Goal: Task Accomplishment & Management: Complete application form

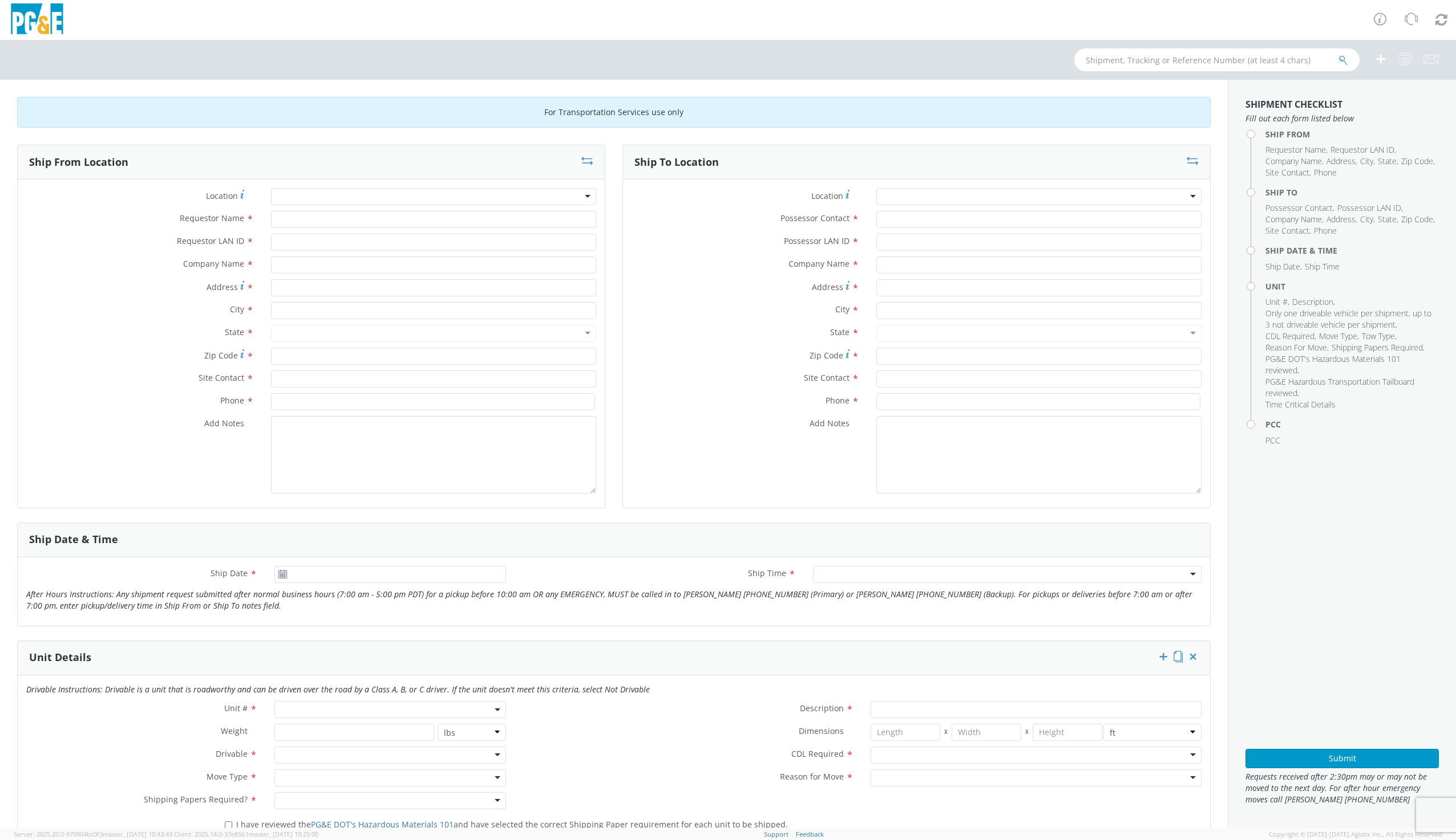
click at [291, 193] on div at bounding box center [433, 197] width 325 height 17
click at [292, 199] on div at bounding box center [433, 197] width 325 height 17
click at [296, 199] on div at bounding box center [433, 197] width 325 height 17
type input "dav"
type input "PG&E"
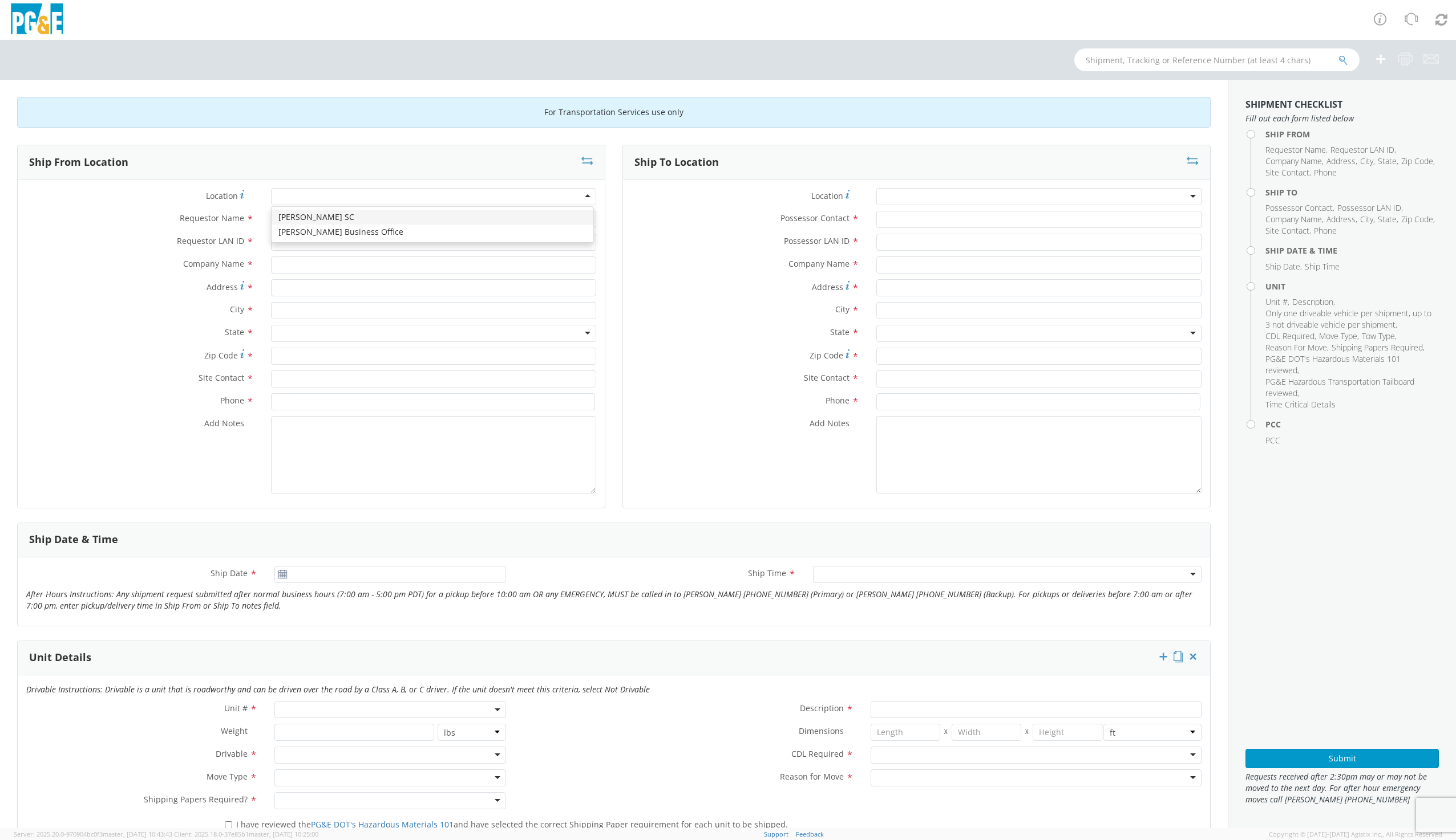
type input "[STREET_ADDRESS]"
type input "[PERSON_NAME]"
type input "95616"
click at [1158, 66] on input "text" at bounding box center [1217, 60] width 285 height 23
click at [1158, 63] on input "text" at bounding box center [1217, 60] width 285 height 23
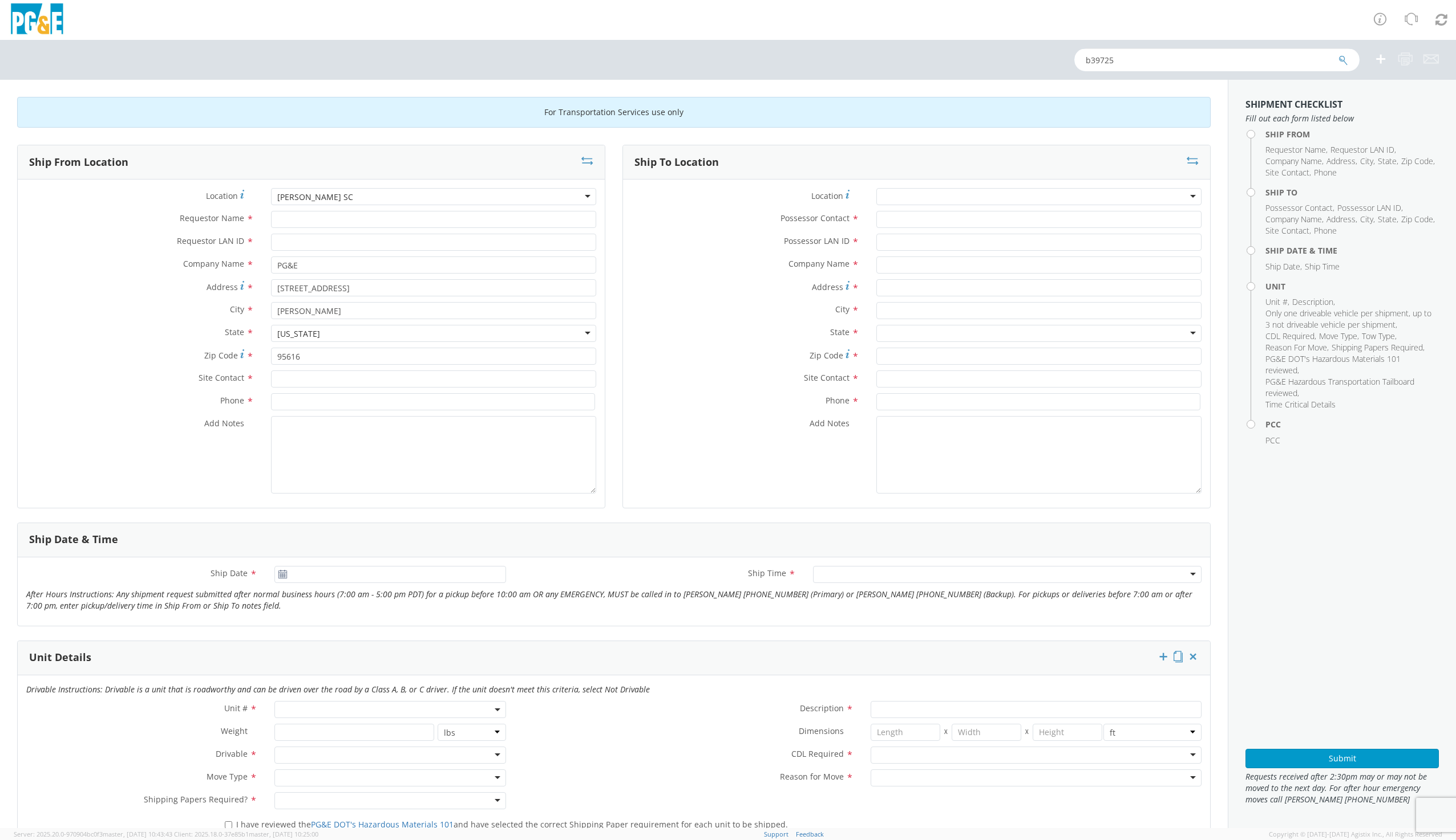
type input "b39725"
click at [1338, 54] on button "submit" at bounding box center [1343, 60] width 10 height 13
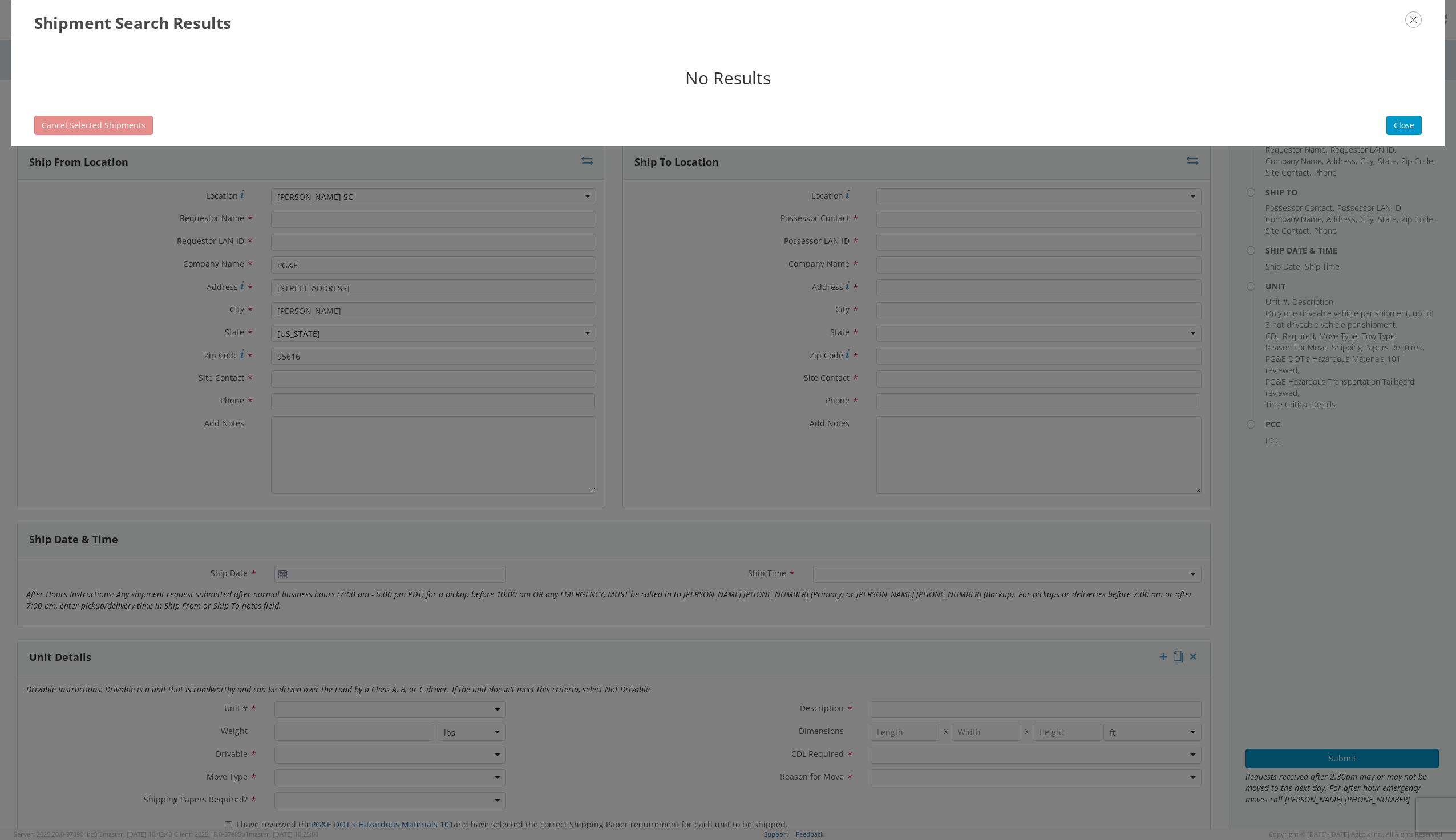
click at [1416, 21] on icon "button" at bounding box center [1413, 19] width 17 height 17
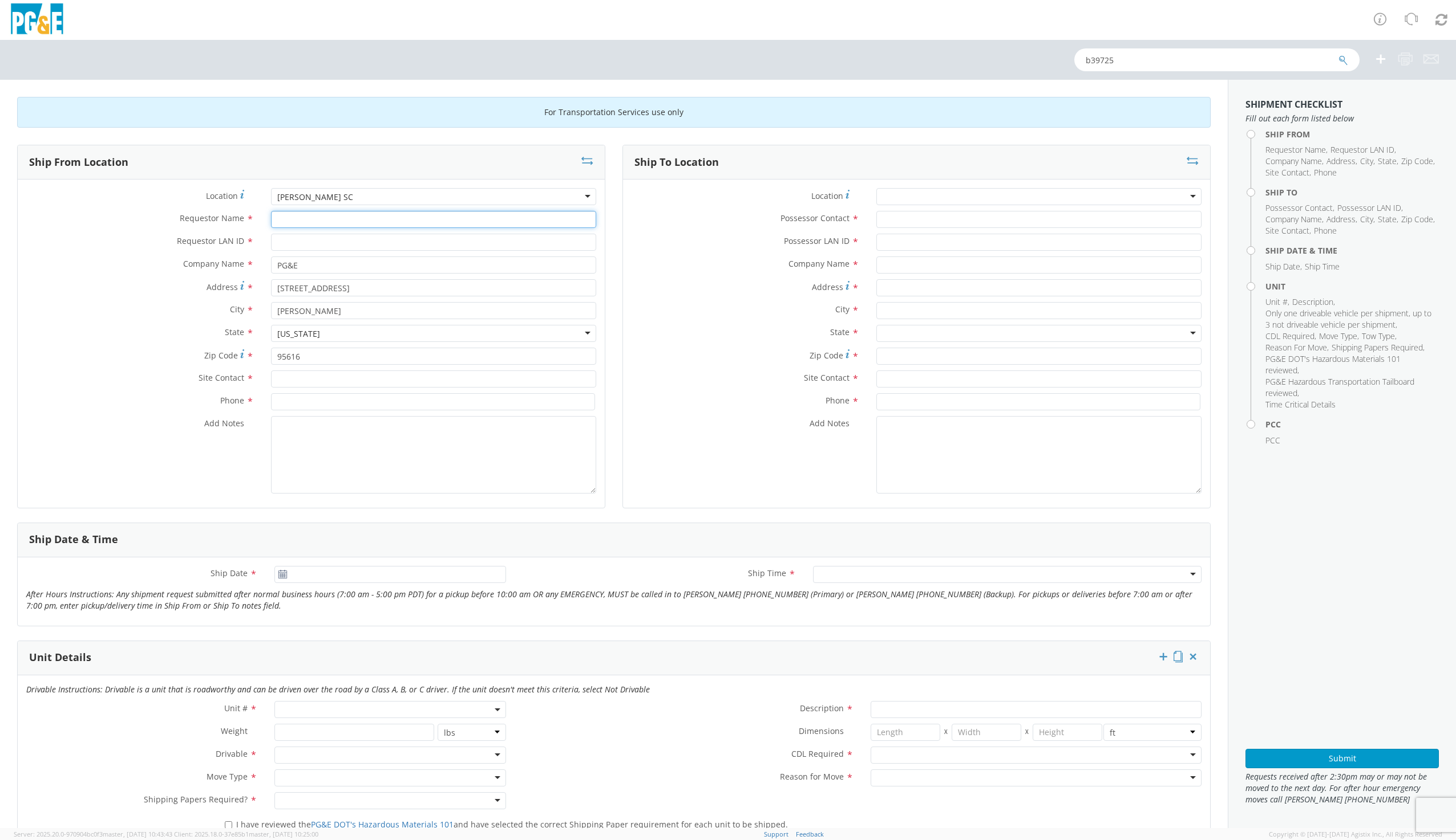
click at [305, 216] on input "Requestor Name *" at bounding box center [433, 219] width 325 height 17
type input "g"
type input "[PERSON_NAME]"
type input "G11MN"
type input "[PERSON_NAME]"
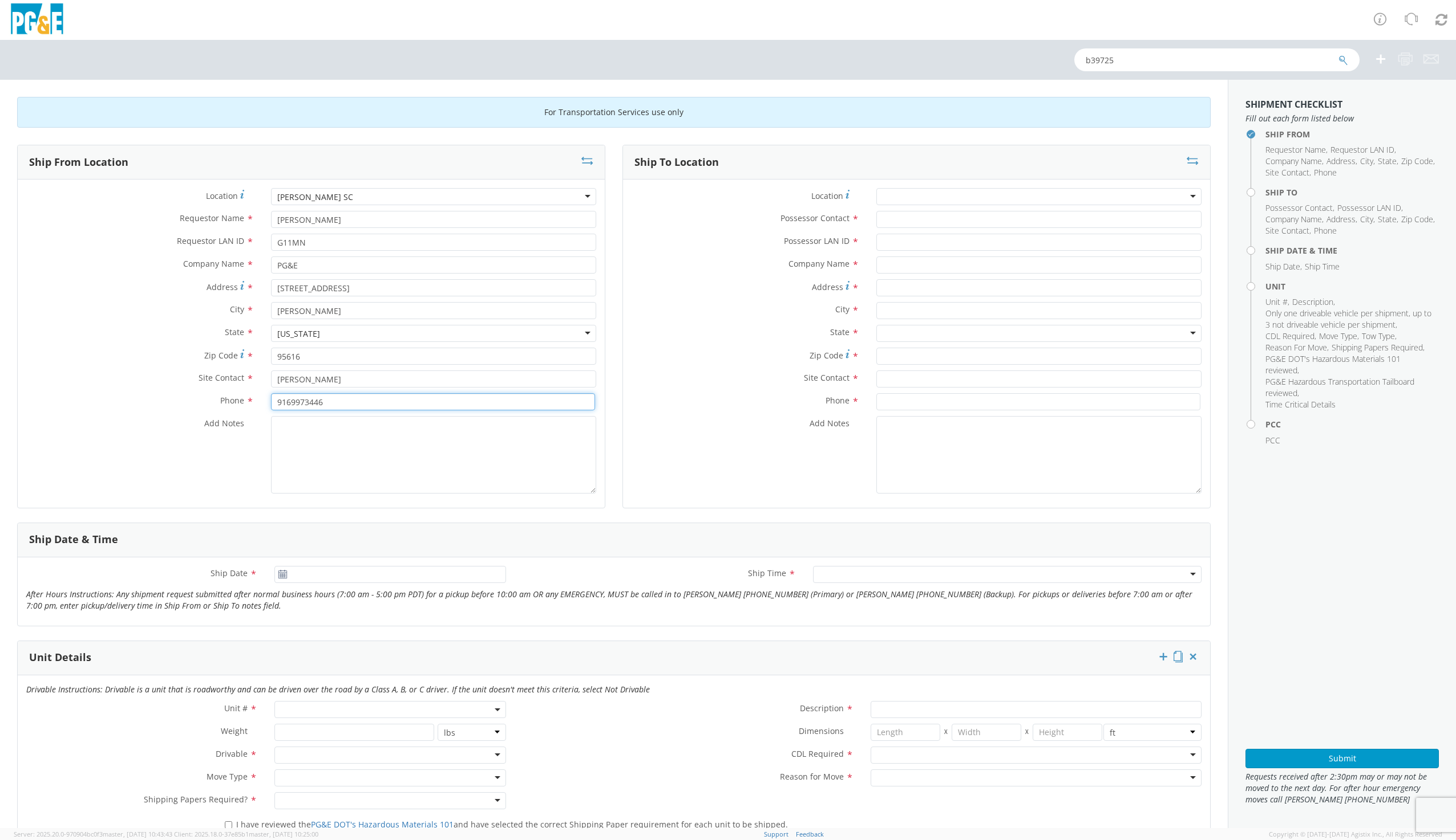
type input "9169973446"
click at [282, 432] on textarea "Add Notes *" at bounding box center [433, 455] width 325 height 78
type textarea "[PERSON_NAME] WILL MOVE UNIT [DATE]"
click at [887, 189] on div at bounding box center [1038, 197] width 325 height 17
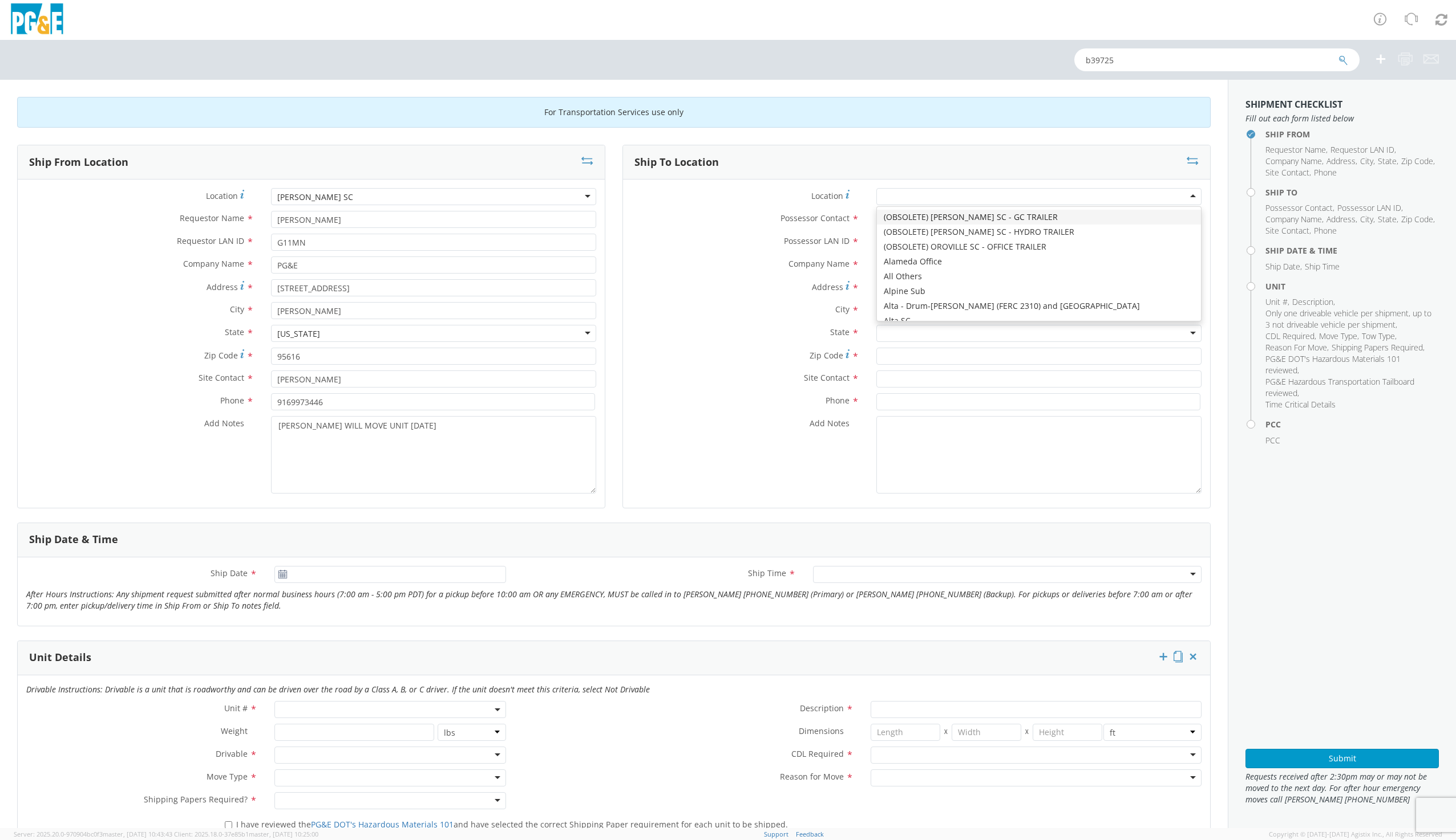
click at [887, 191] on div at bounding box center [1038, 197] width 325 height 17
type input "D"
click at [820, 161] on div "Ship To Location" at bounding box center [916, 162] width 587 height 35
click at [885, 217] on input "Possessor Contact *" at bounding box center [1038, 219] width 325 height 17
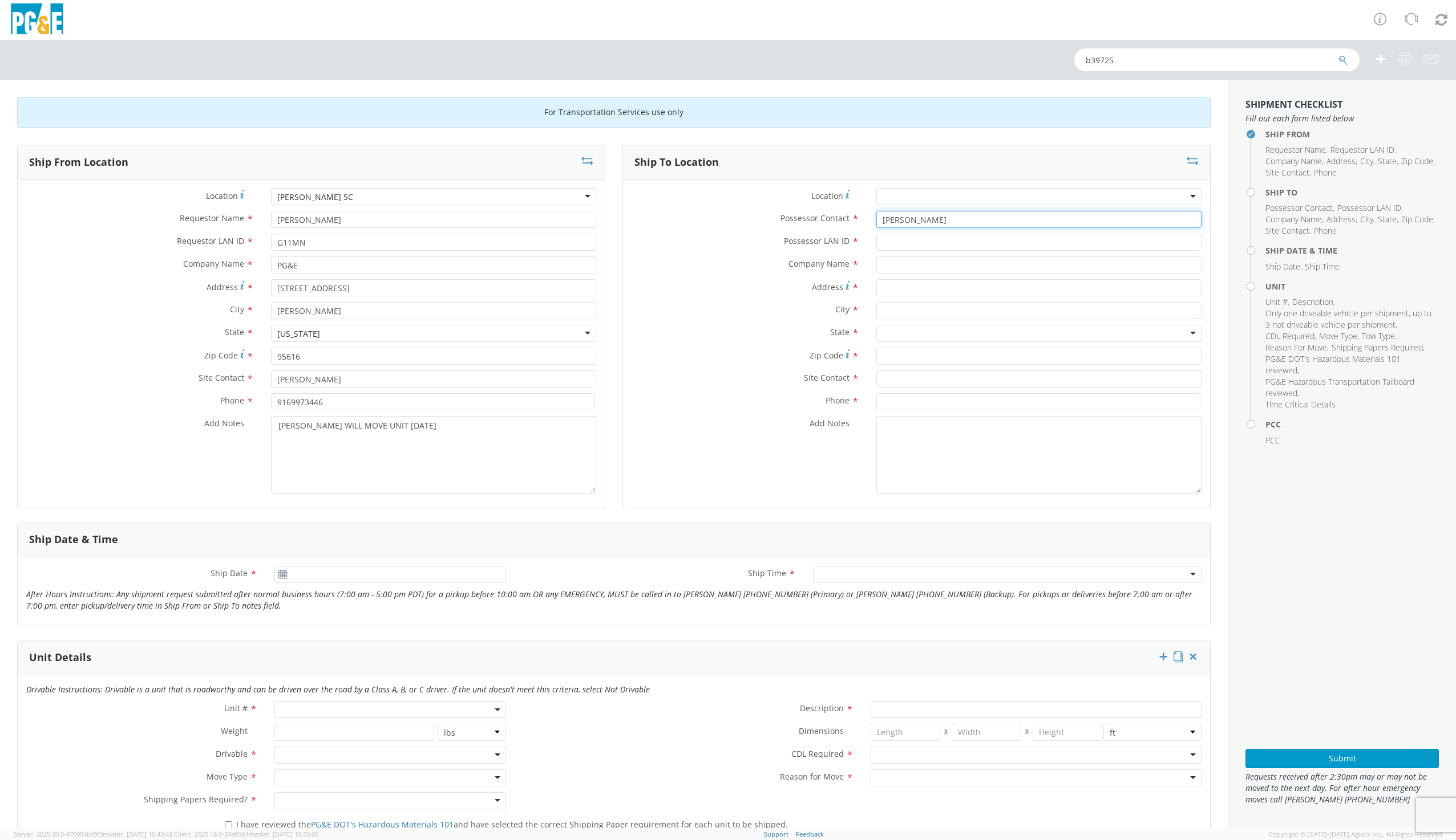
type input "[PERSON_NAME]"
type input "NONE"
type input "[PERSON_NAME]"
click at [895, 286] on input "Address *" at bounding box center [1038, 288] width 325 height 17
type input "J"
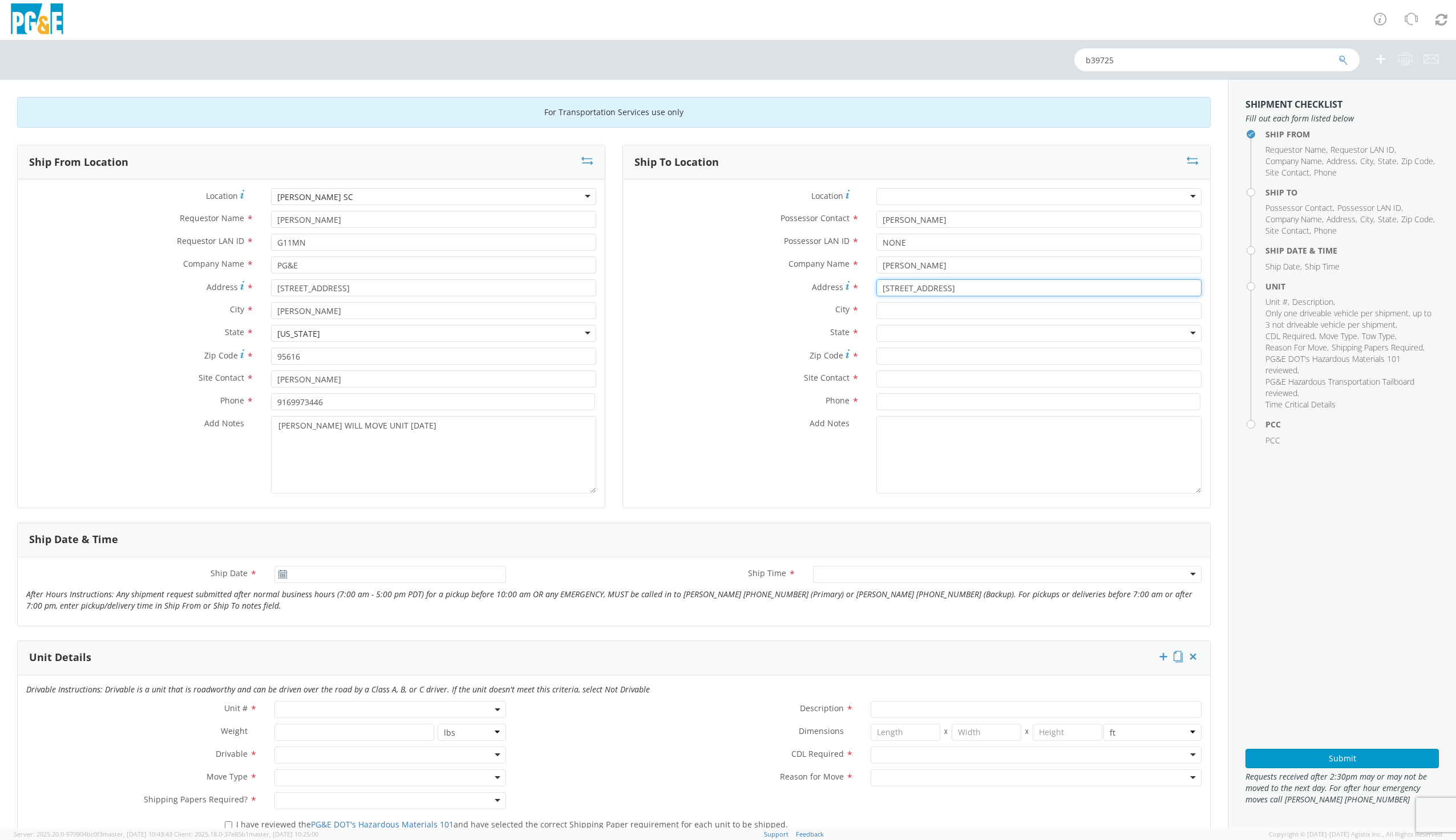
type input "[STREET_ADDRESS]"
type input "SACRAMENTO"
type input "CA"
type input "95833"
click at [898, 381] on input "text" at bounding box center [1038, 379] width 325 height 17
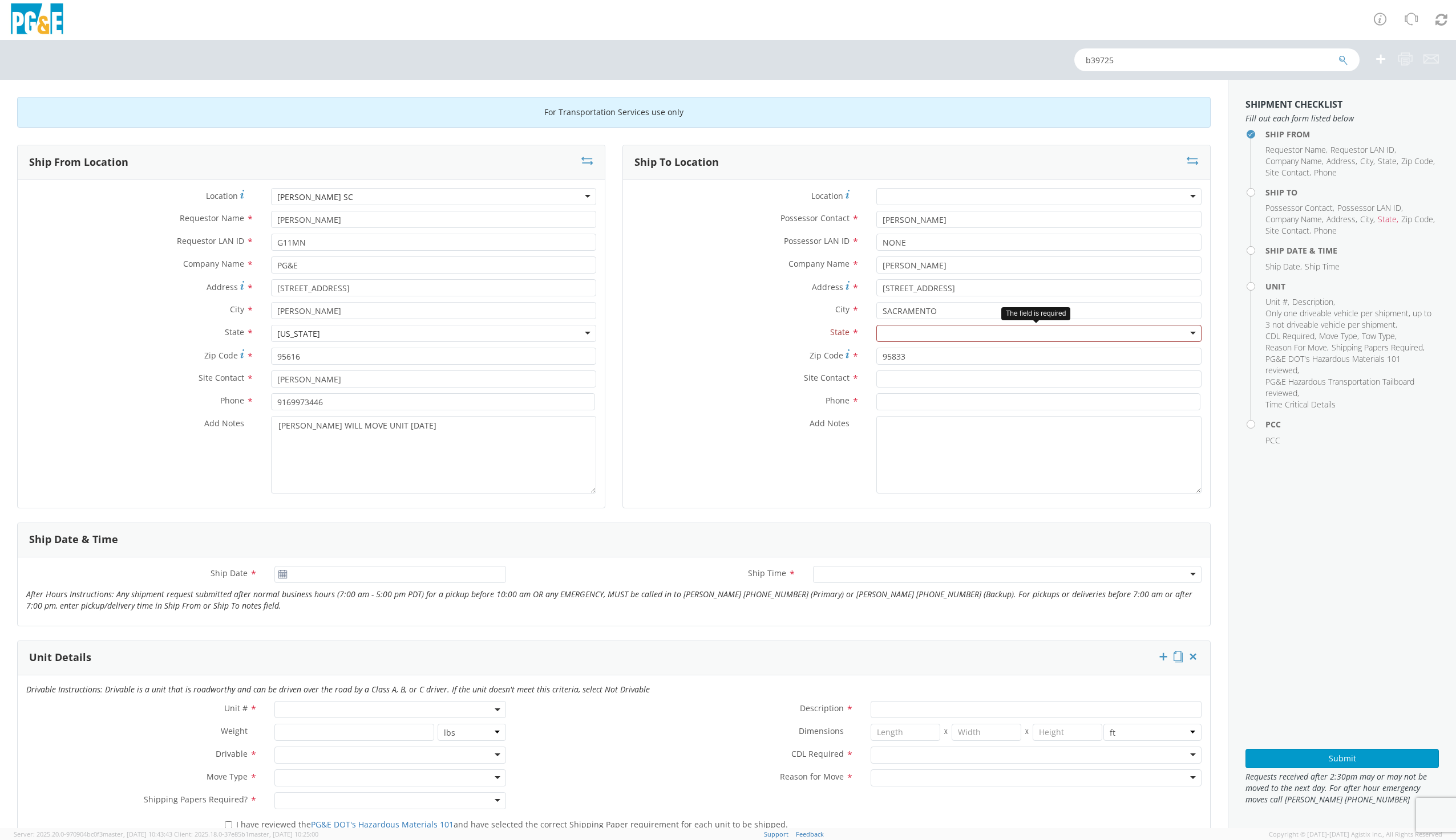
click at [916, 329] on div at bounding box center [1038, 333] width 325 height 17
click at [892, 382] on input "text" at bounding box center [1038, 379] width 325 height 17
type input "[PERSON_NAME]"
type input "9168918293"
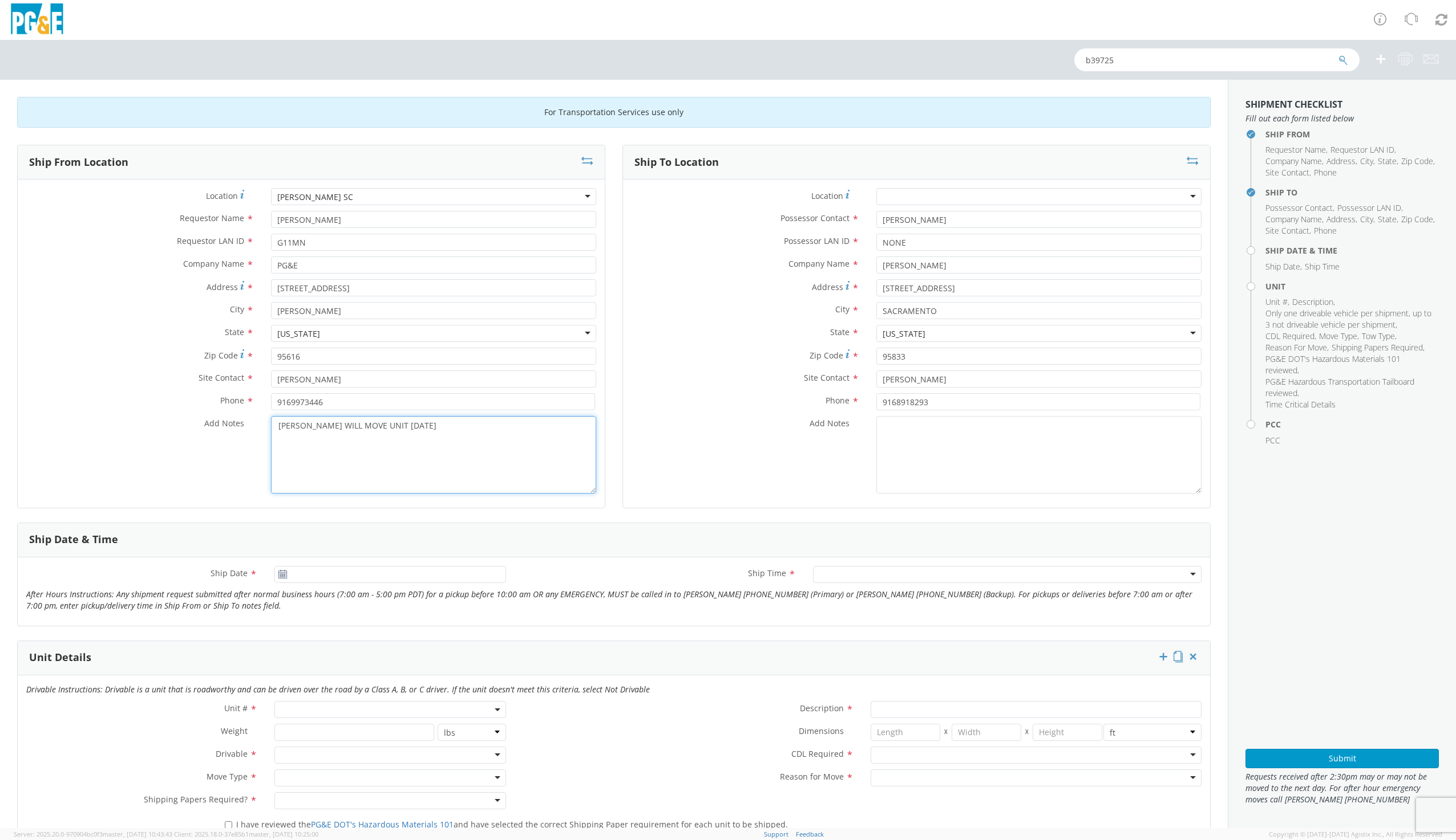
drag, startPoint x: 276, startPoint y: 428, endPoint x: 435, endPoint y: 441, distance: 159.5
click at [435, 441] on textarea "[PERSON_NAME] WILL MOVE UNIT [DATE]" at bounding box center [433, 455] width 325 height 78
click at [910, 437] on textarea "Add Notes *" at bounding box center [1038, 455] width 325 height 78
paste textarea "[PERSON_NAME] WILL MOVE UNIT [DATE]"
type textarea "[PERSON_NAME] WILL MOVE UNIT [DATE]"
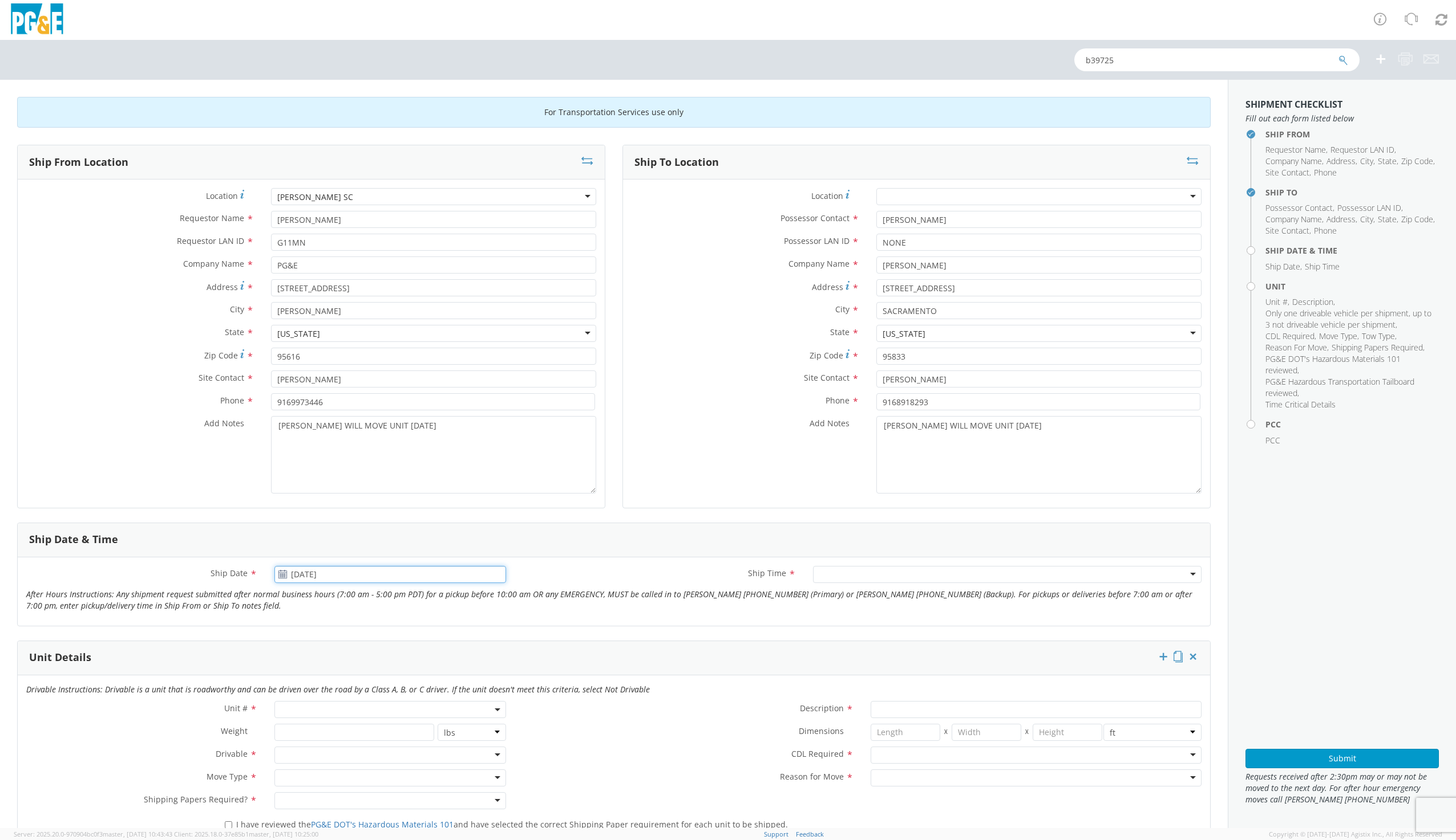
click at [302, 579] on input "[DATE]" at bounding box center [390, 574] width 231 height 17
click at [369, 636] on td "2" at bounding box center [375, 629] width 20 height 17
click at [401, 579] on input "[DATE]" at bounding box center [390, 574] width 231 height 17
click at [391, 627] on td "3" at bounding box center [395, 629] width 19 height 17
type input "[DATE]"
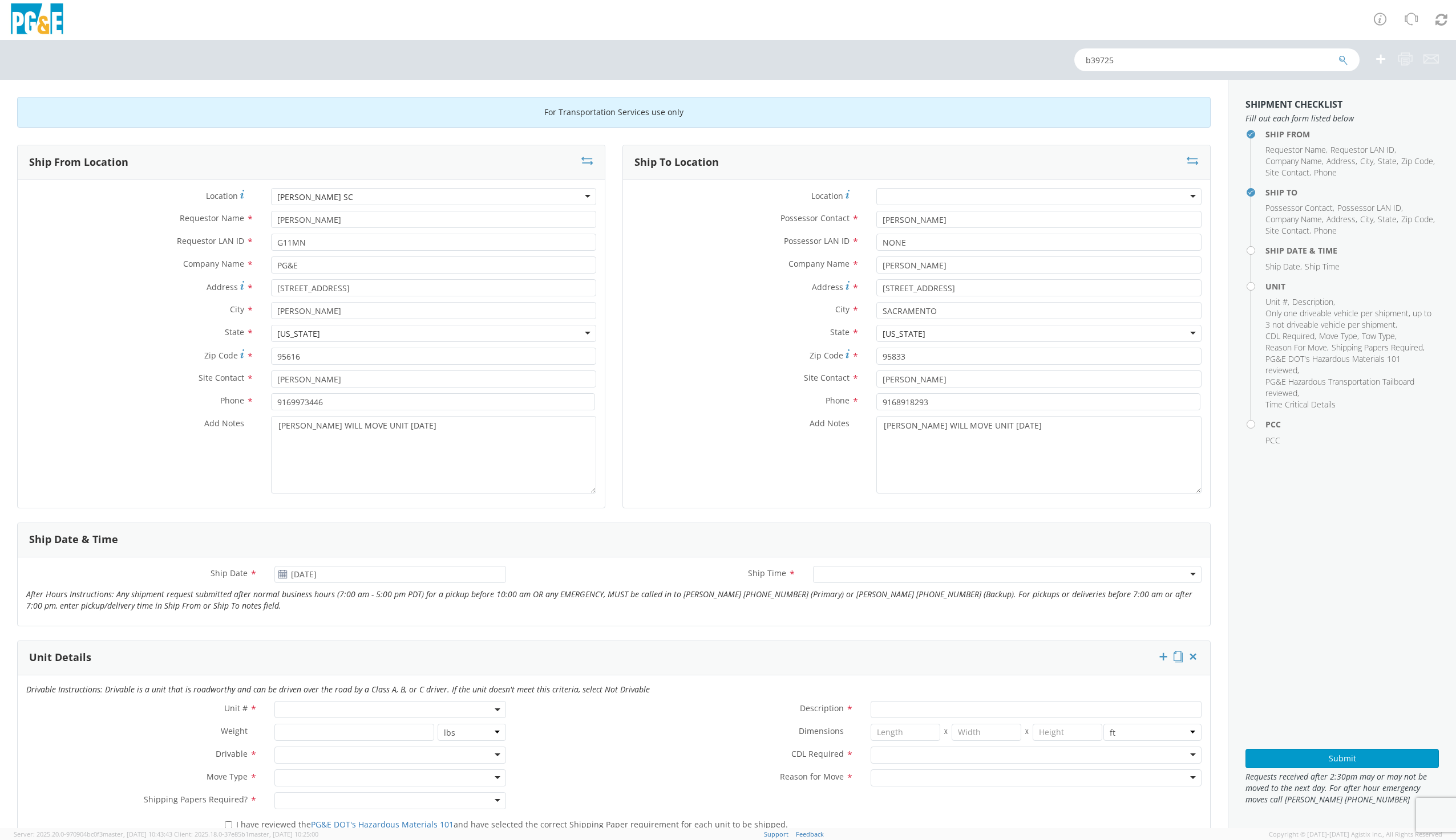
click at [821, 580] on div at bounding box center [1007, 574] width 389 height 17
click at [318, 709] on span at bounding box center [390, 709] width 231 height 17
click at [312, 727] on input "search" at bounding box center [389, 728] width 223 height 17
click at [299, 726] on input "search" at bounding box center [389, 728] width 223 height 17
type input "B39725"
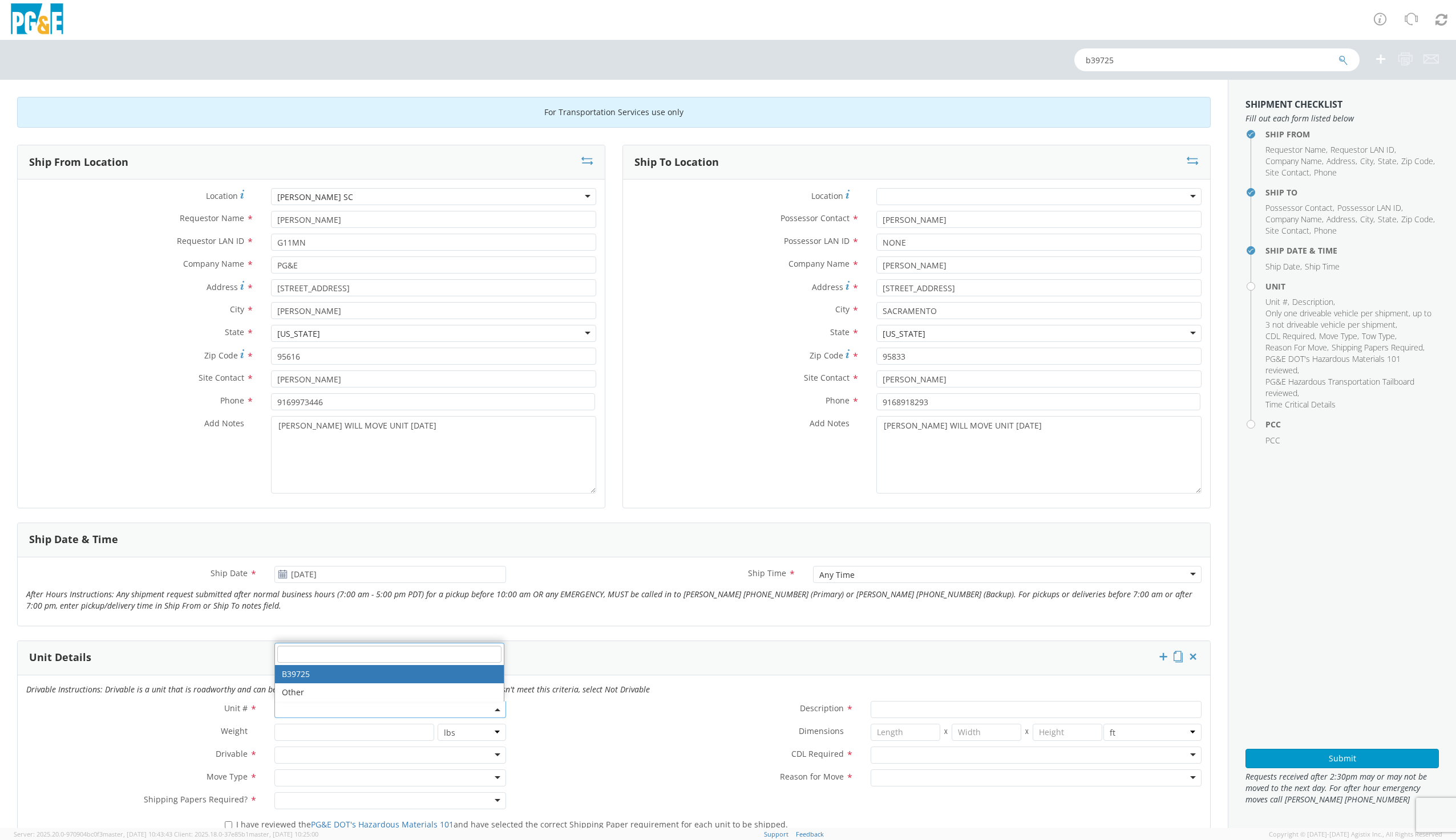
type input "BACKHOE/LOADER"
type input "0"
select select "B39725"
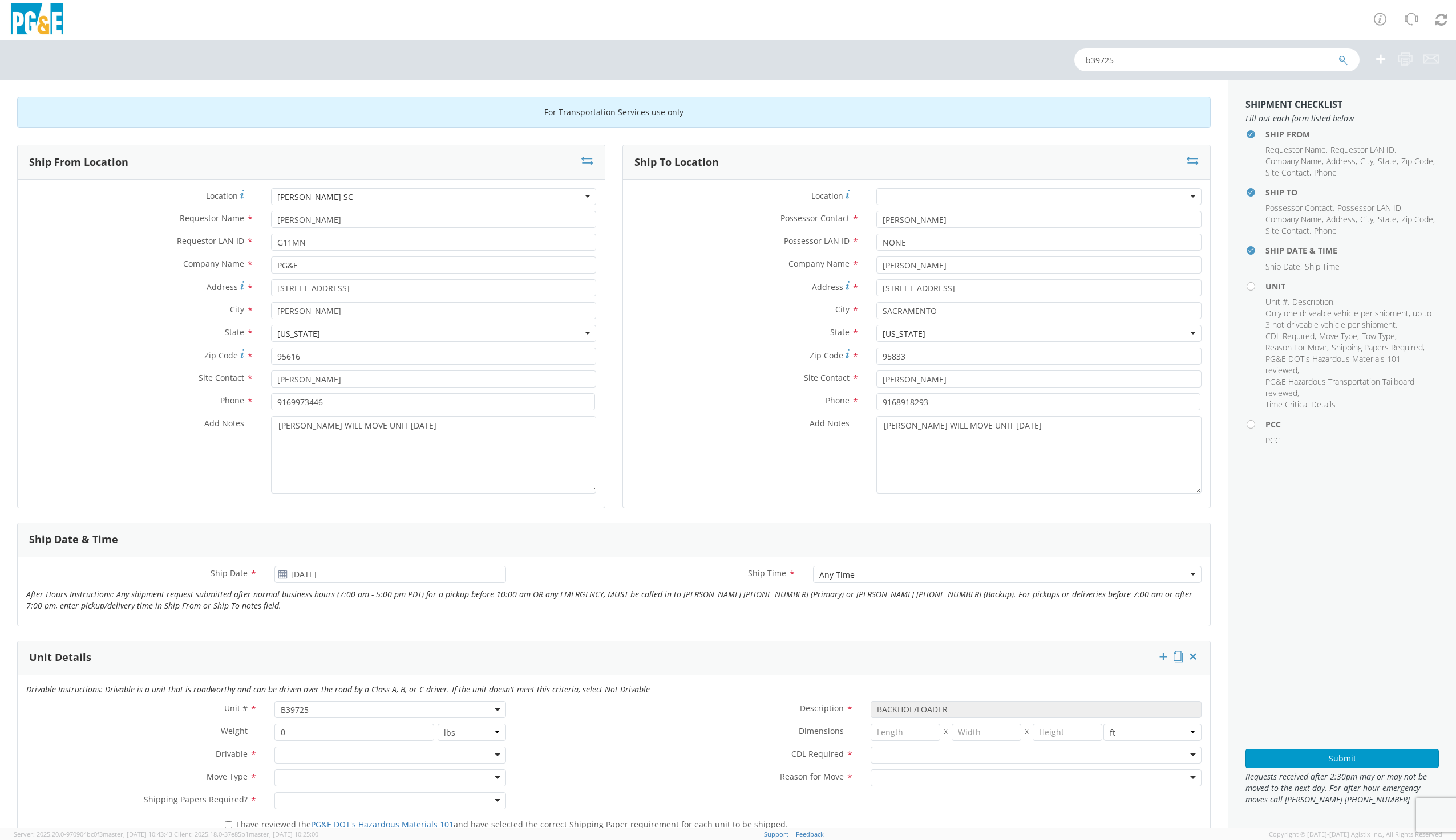
click at [288, 755] on div at bounding box center [390, 755] width 231 height 17
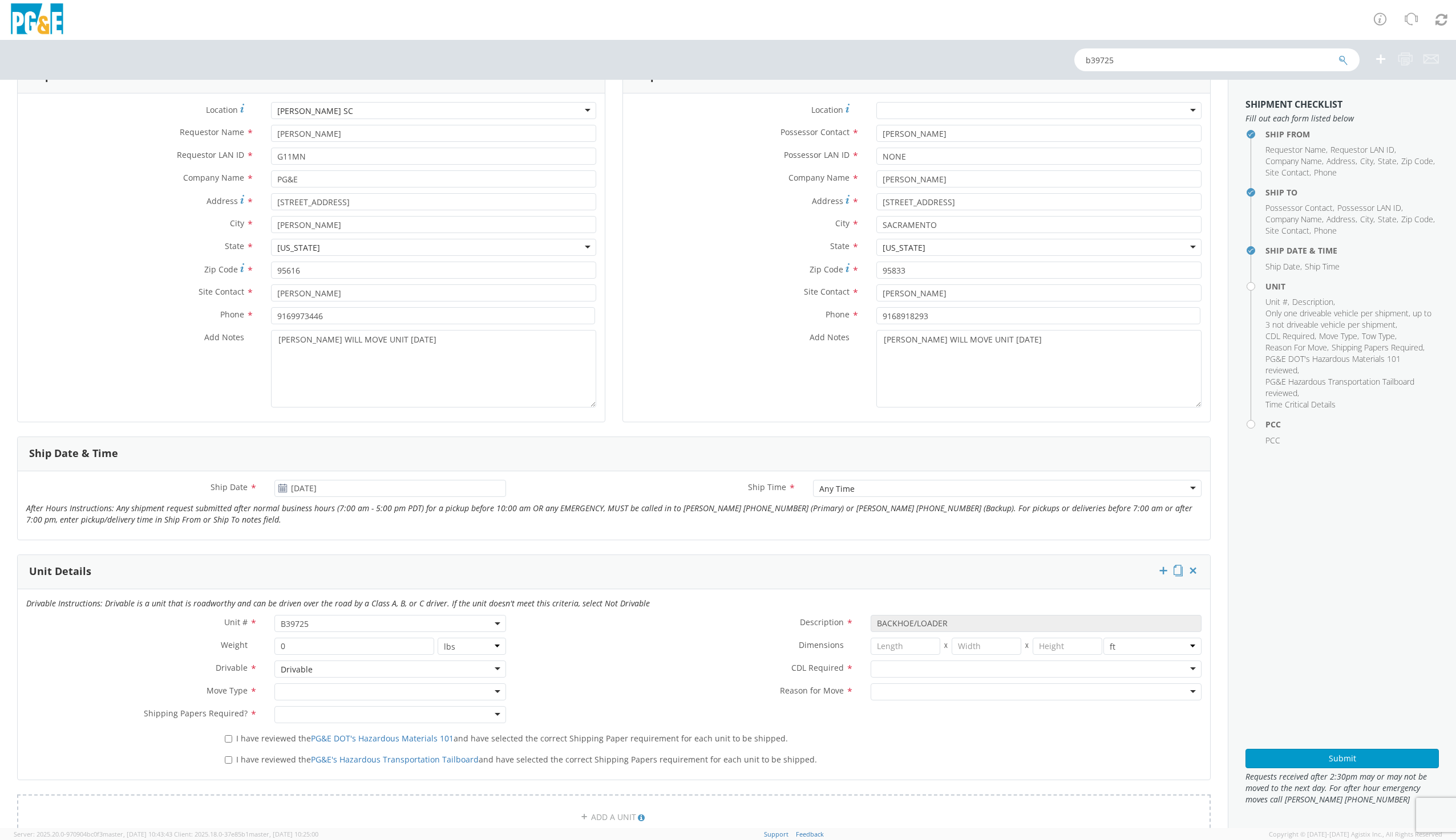
scroll to position [114, 0]
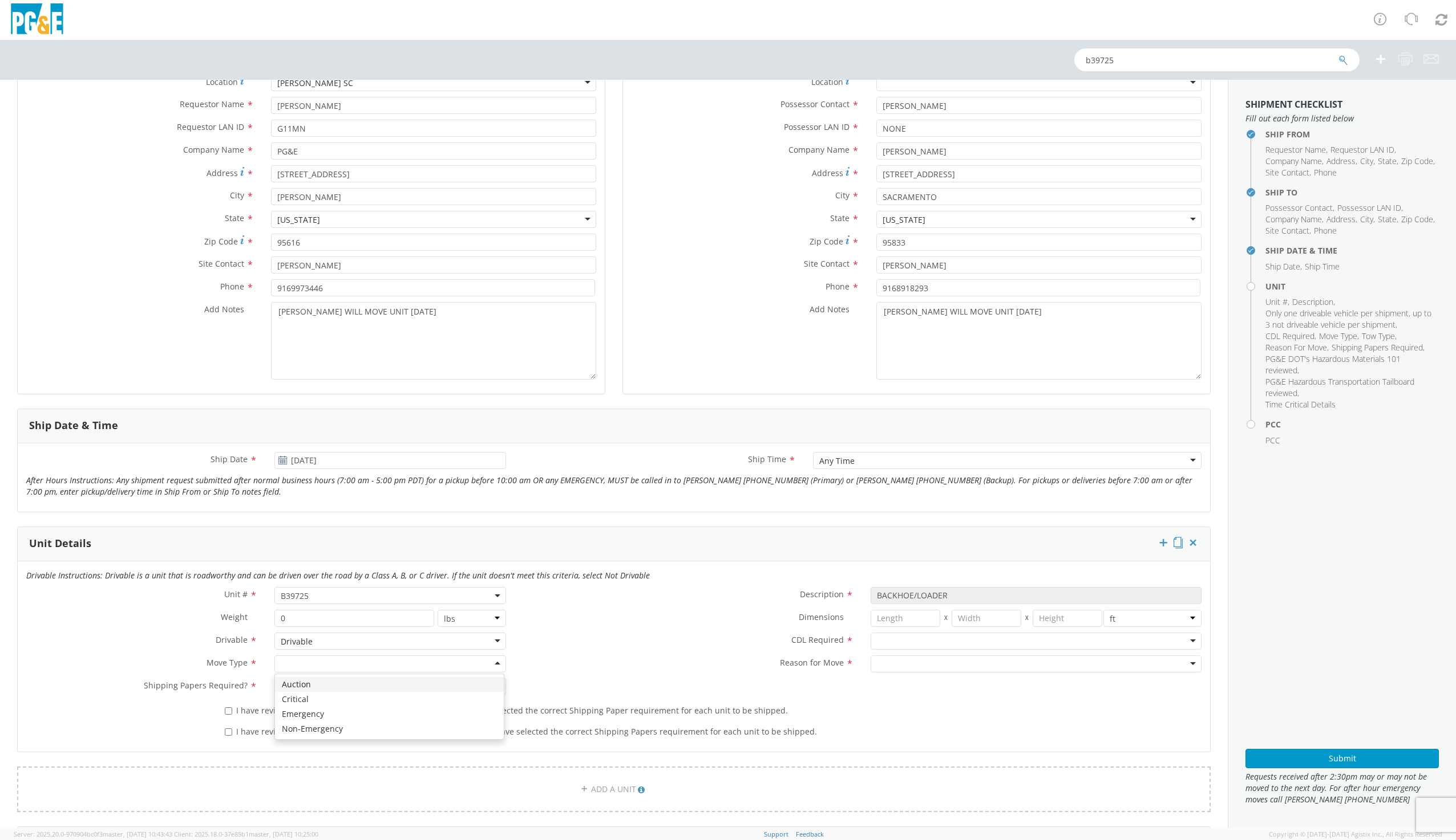
click at [296, 664] on div at bounding box center [390, 664] width 231 height 17
click at [314, 641] on div "Drivable" at bounding box center [390, 641] width 231 height 17
click at [323, 661] on div at bounding box center [390, 664] width 231 height 17
click at [307, 691] on div at bounding box center [390, 687] width 231 height 17
click at [227, 712] on input "I have reviewed the PG&E DOT's Hazardous Materials 101 and have selected the co…" at bounding box center [228, 711] width 7 height 7
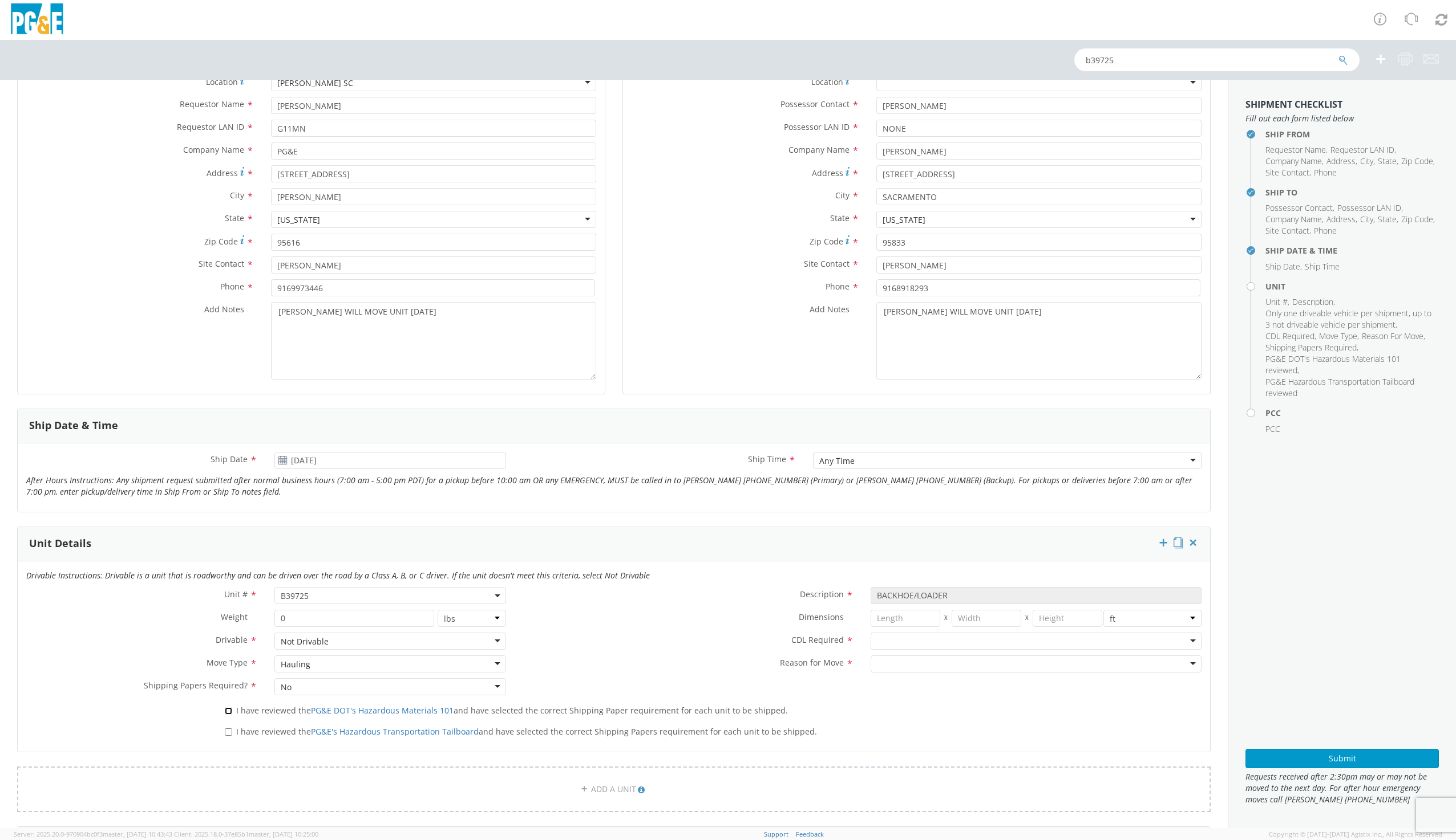
checkbox input "true"
click at [229, 729] on input "I have reviewed the PG&E's Hazardous Transportation Tailboard and have selected…" at bounding box center [228, 732] width 7 height 7
checkbox input "true"
click at [895, 642] on div at bounding box center [1036, 641] width 331 height 17
click at [881, 666] on div at bounding box center [1036, 664] width 331 height 17
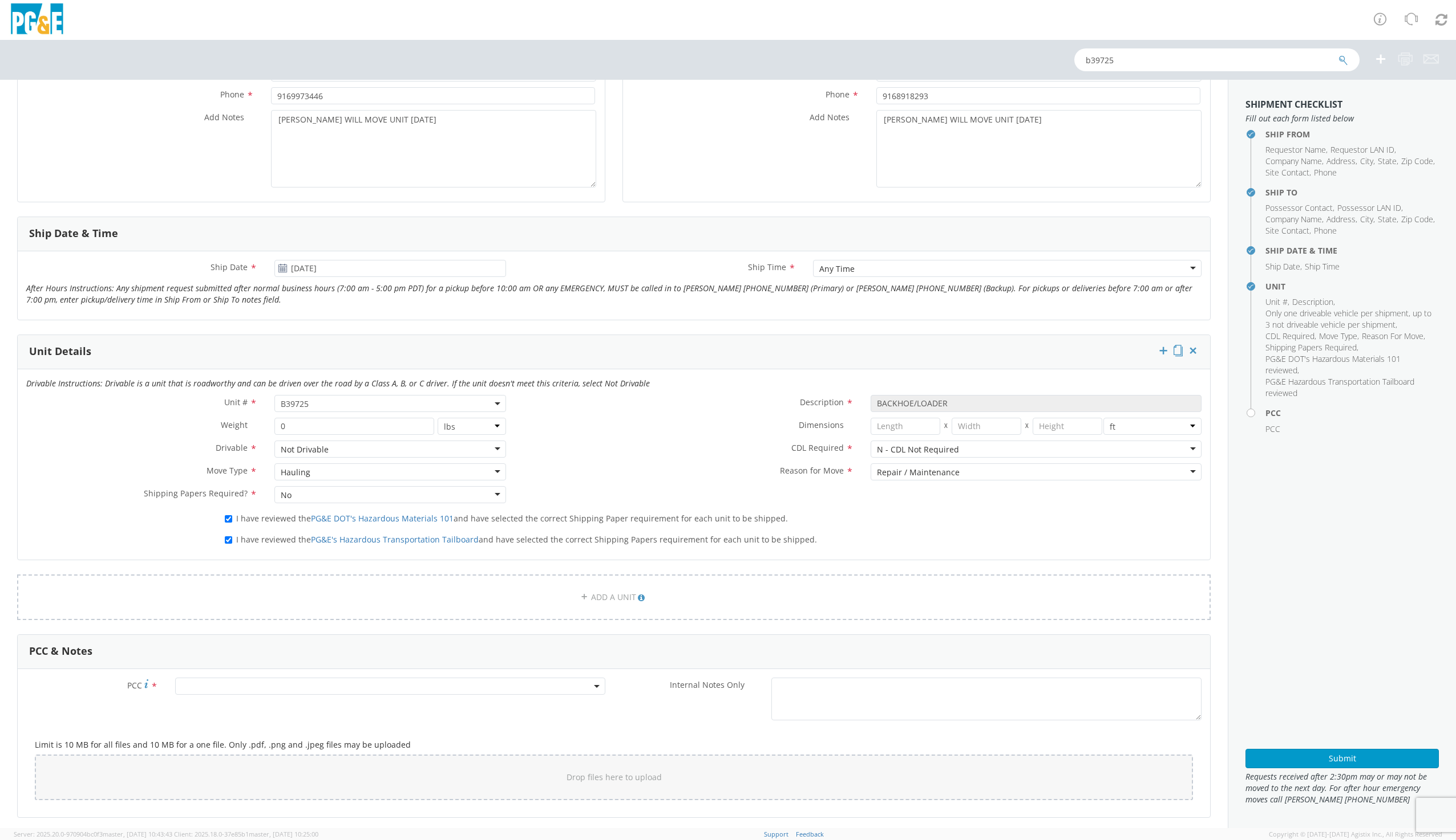
scroll to position [342, 0]
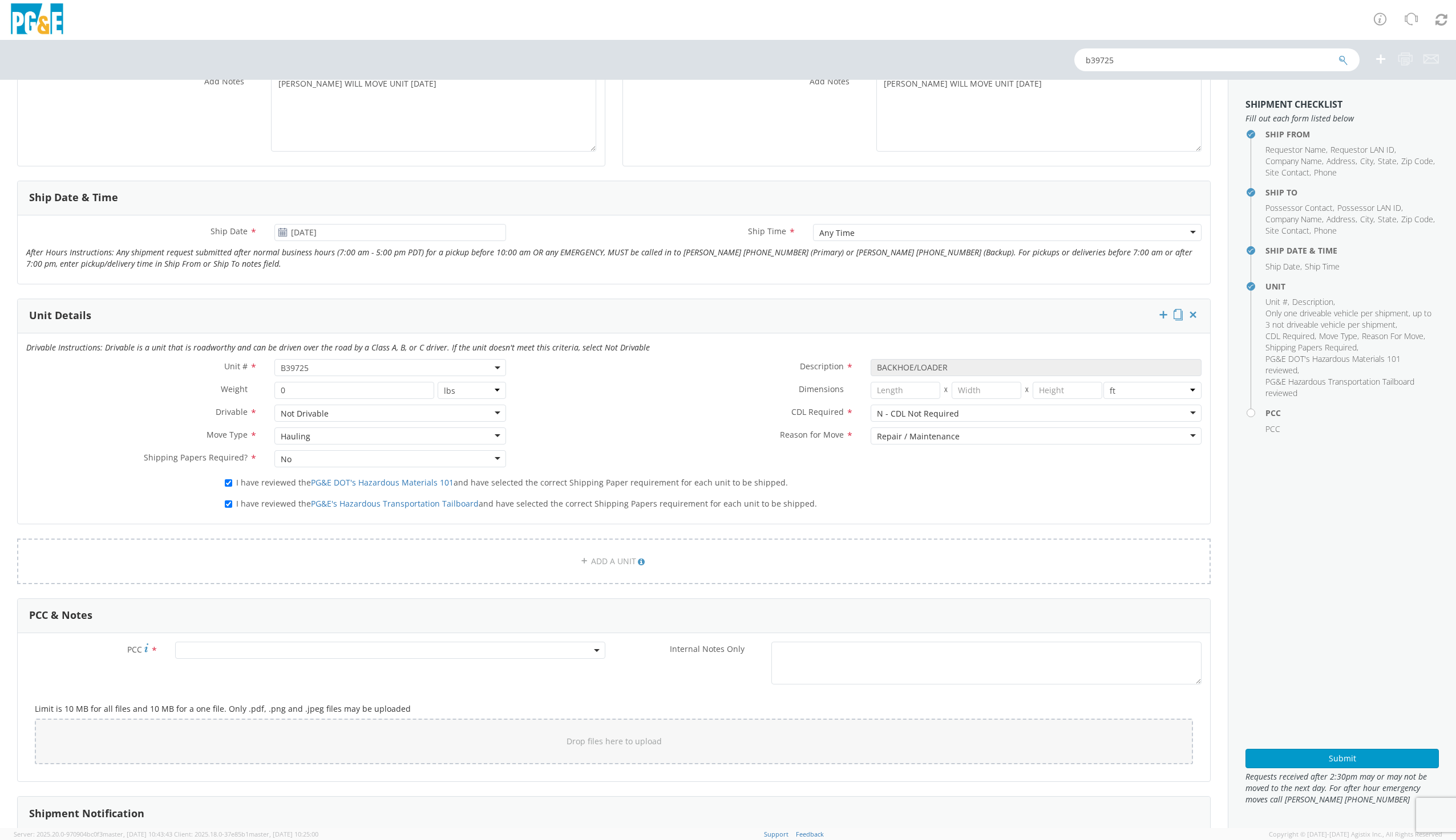
click at [221, 650] on span at bounding box center [391, 650] width 430 height 17
click at [213, 667] on input "number" at bounding box center [388, 669] width 421 height 17
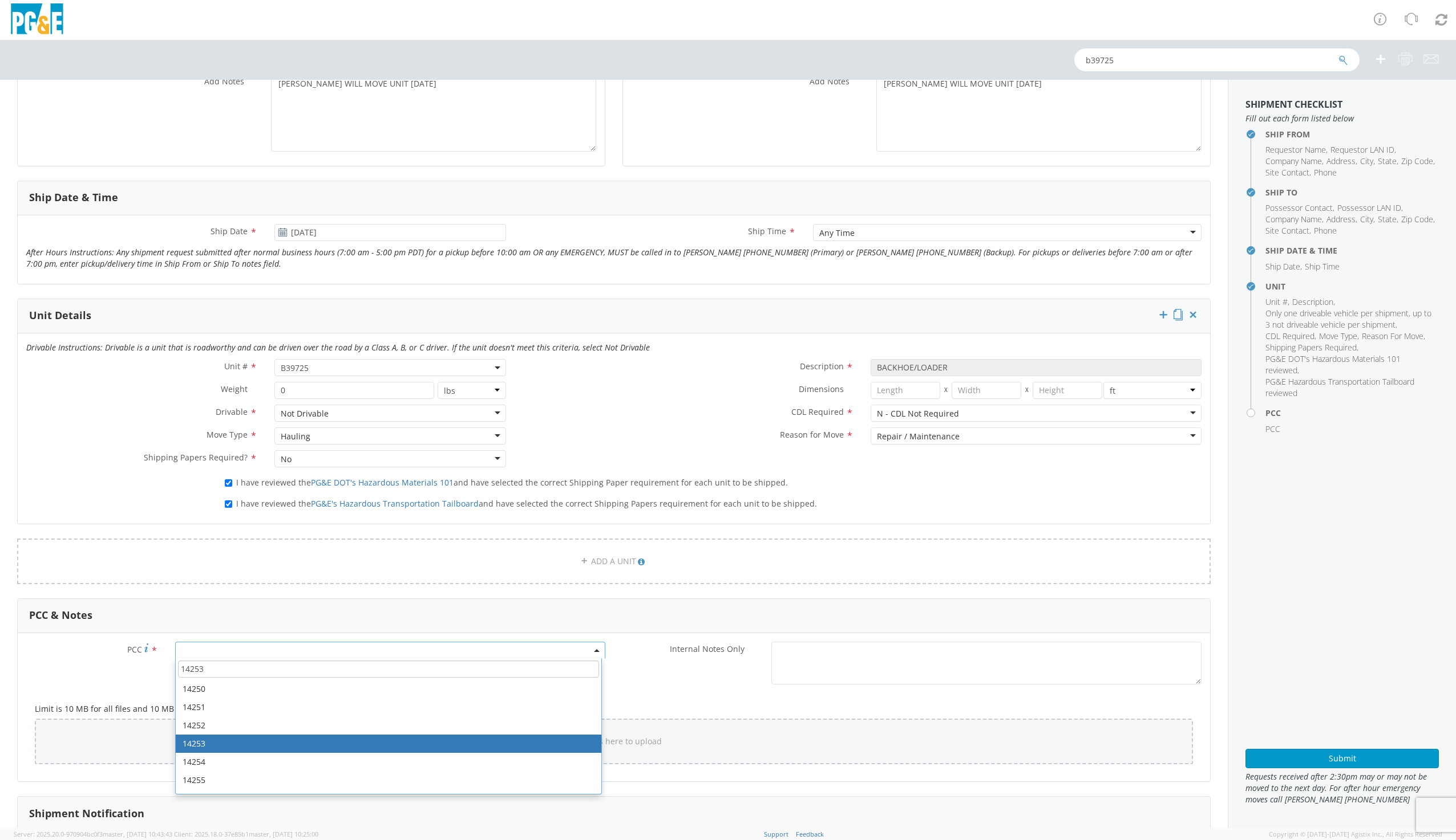
type input "14253"
select select "14253"
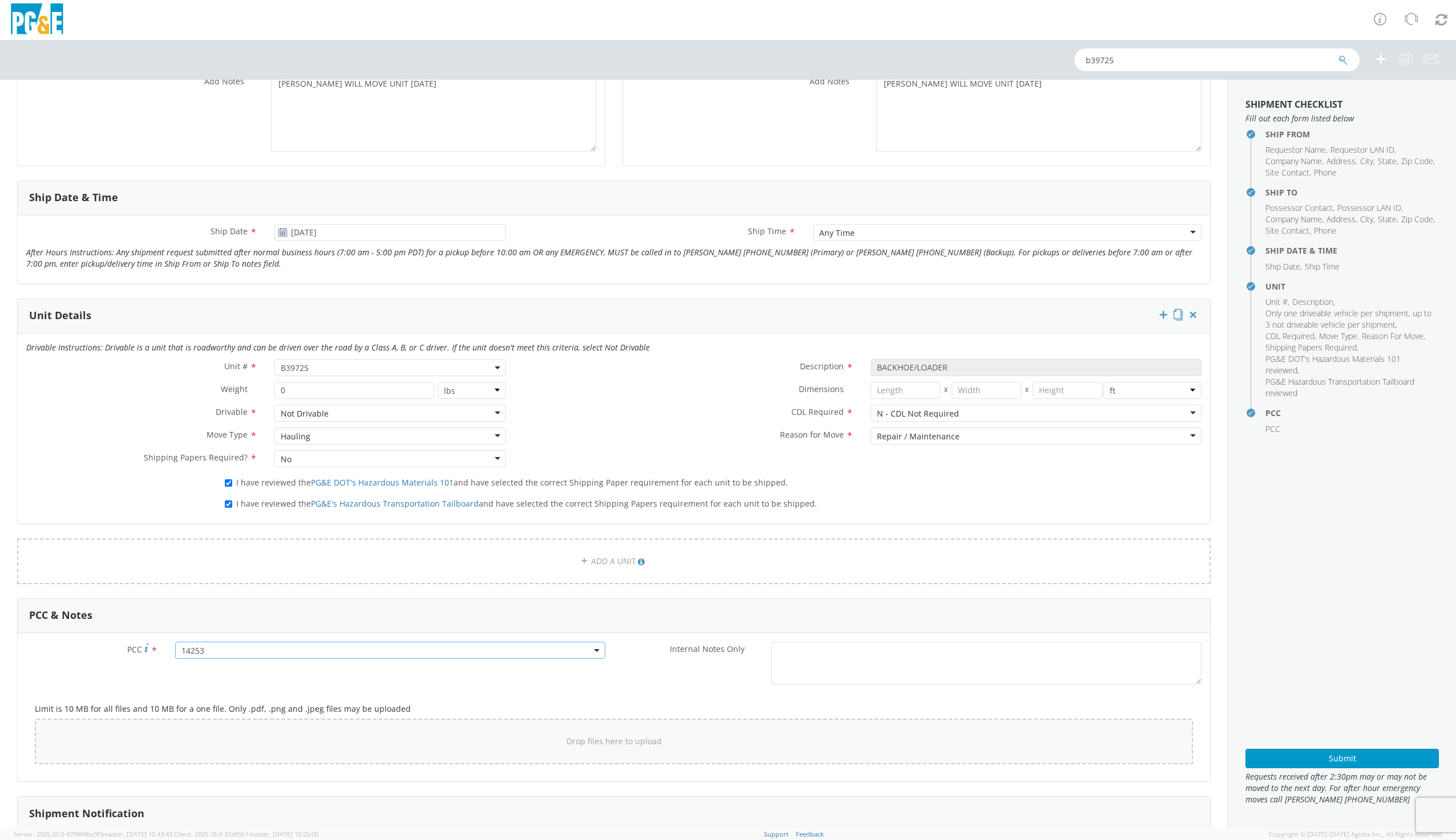
scroll to position [513, 0]
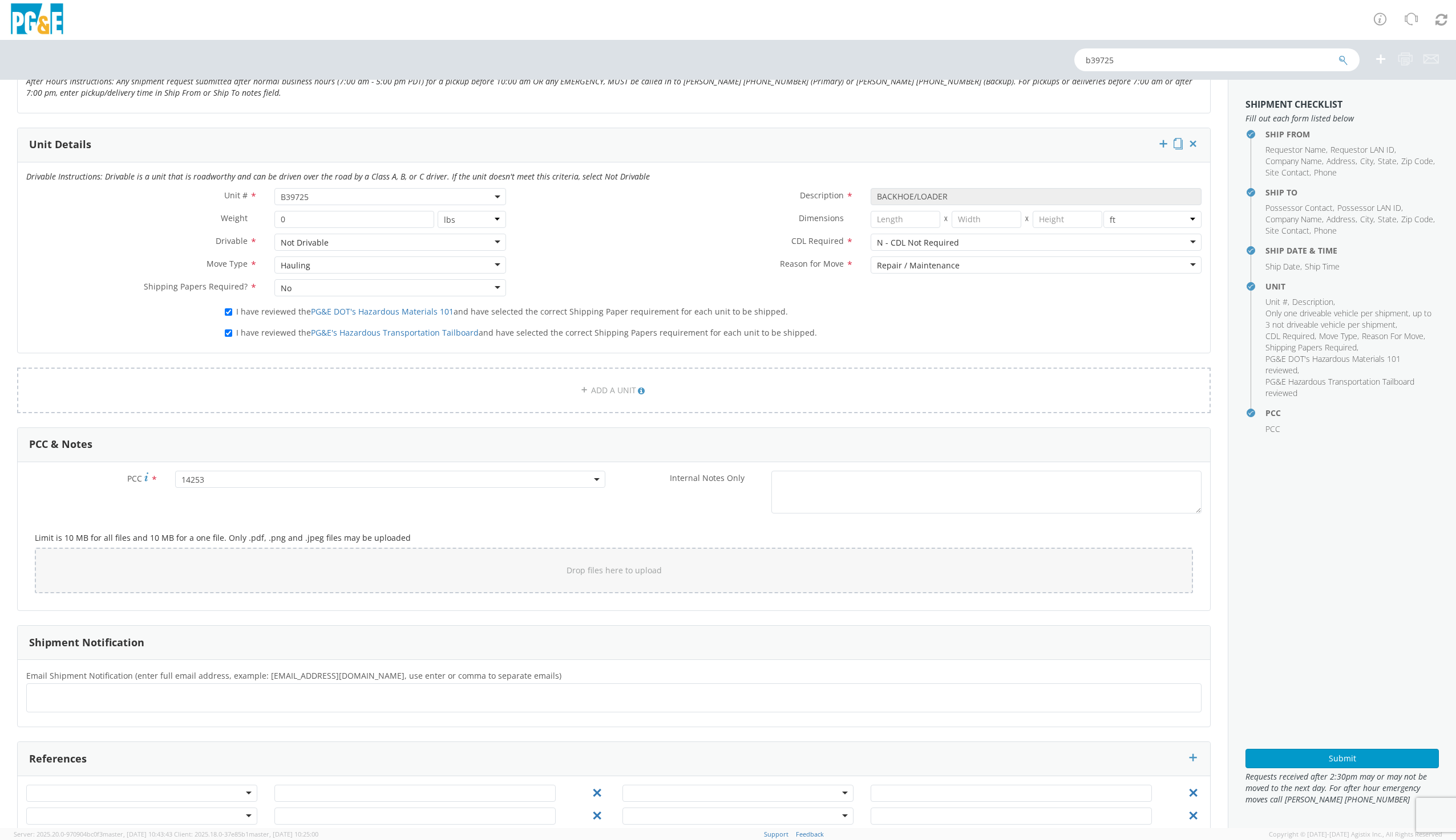
drag, startPoint x: 97, startPoint y: 706, endPoint x: 105, endPoint y: 705, distance: 8.1
click at [97, 706] on ul at bounding box center [613, 697] width 1165 height 19
type input "[EMAIL_ADDRESS][DOMAIN_NAME]"
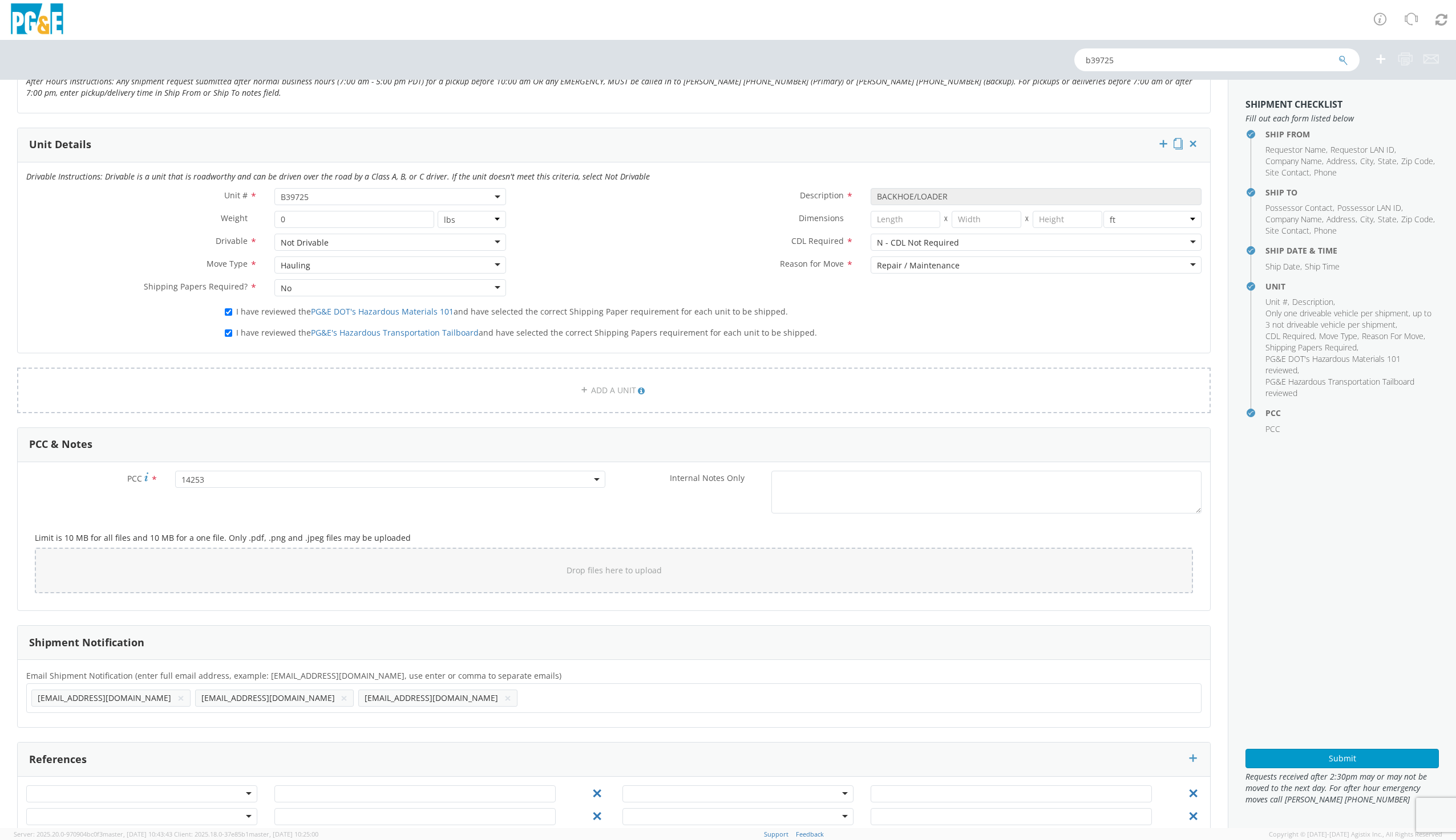
type input "A"
type input "[EMAIL_ADDRESS][DOMAIN_NAME]"
click at [440, 688] on div "[EMAIL_ADDRESS][DOMAIN_NAME] × [EMAIL_ADDRESS][DOMAIN_NAME] × [EMAIL_ADDRESS][D…" at bounding box center [614, 697] width 1175 height 29
type input "[EMAIL_ADDRESS][DOMAIN_NAME]"
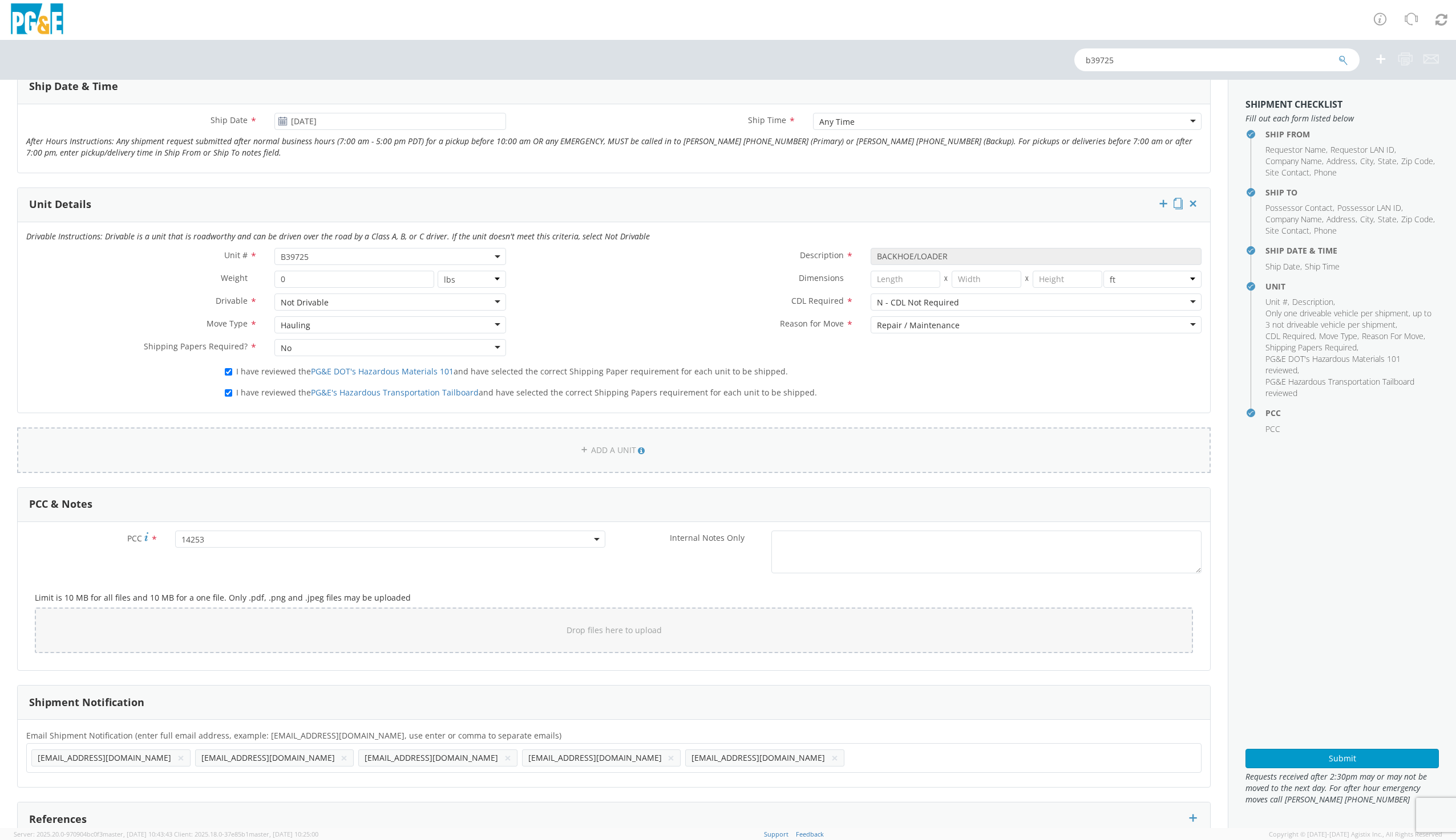
scroll to position [539, 0]
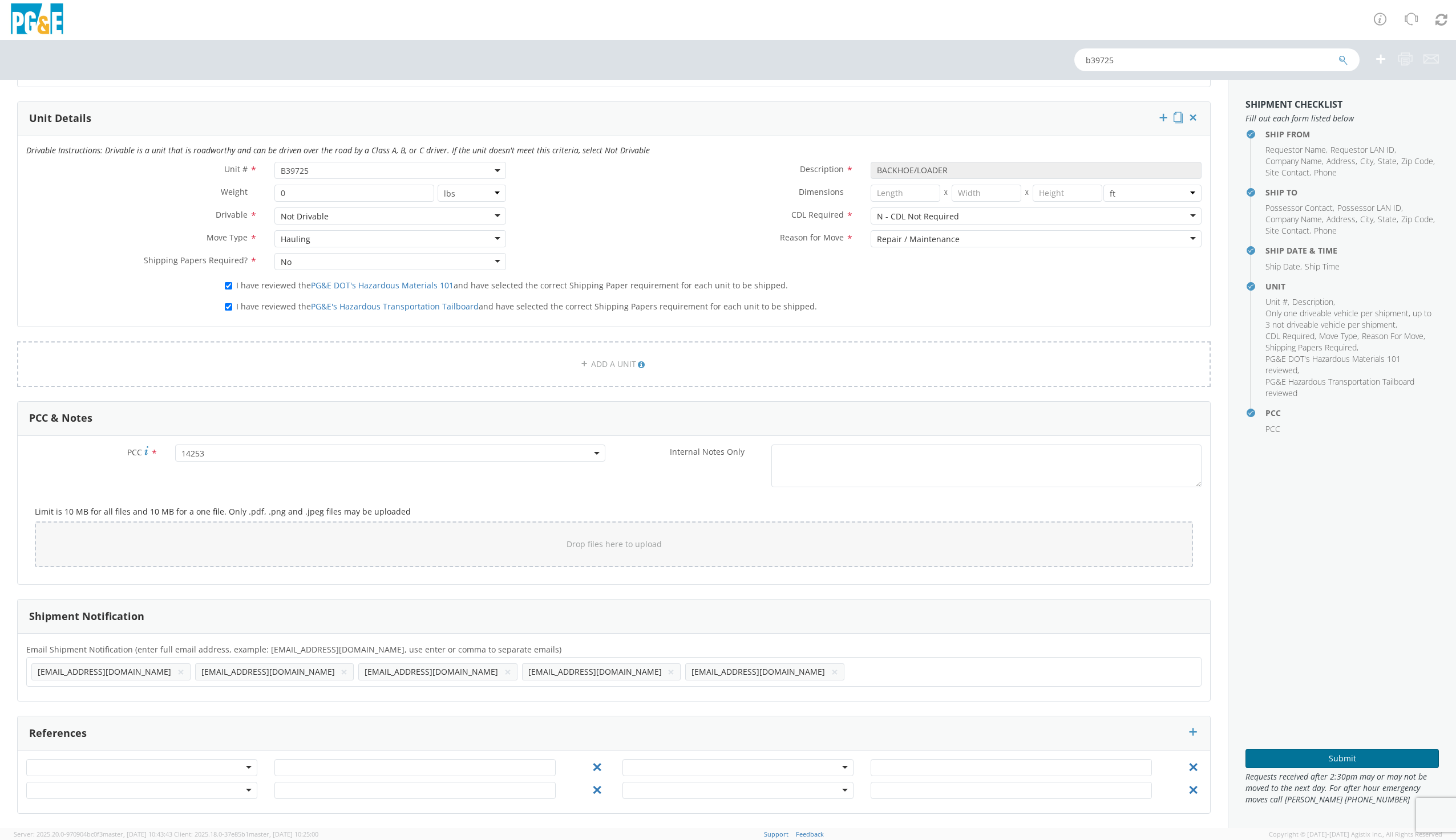
click at [1343, 755] on button "Submit" at bounding box center [1342, 759] width 193 height 19
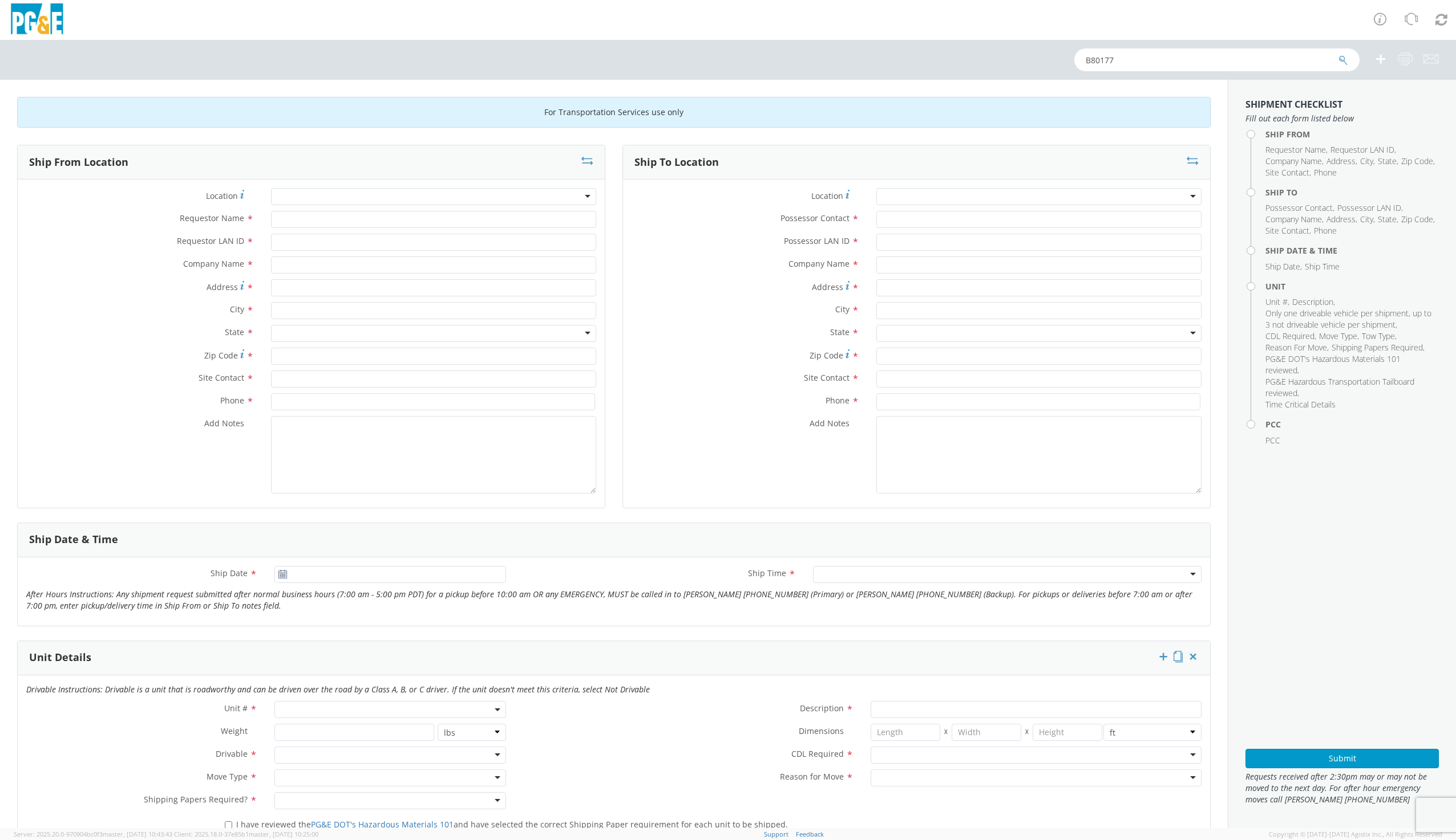
type input "B80177"
click at [1338, 54] on button "submit" at bounding box center [1343, 60] width 10 height 13
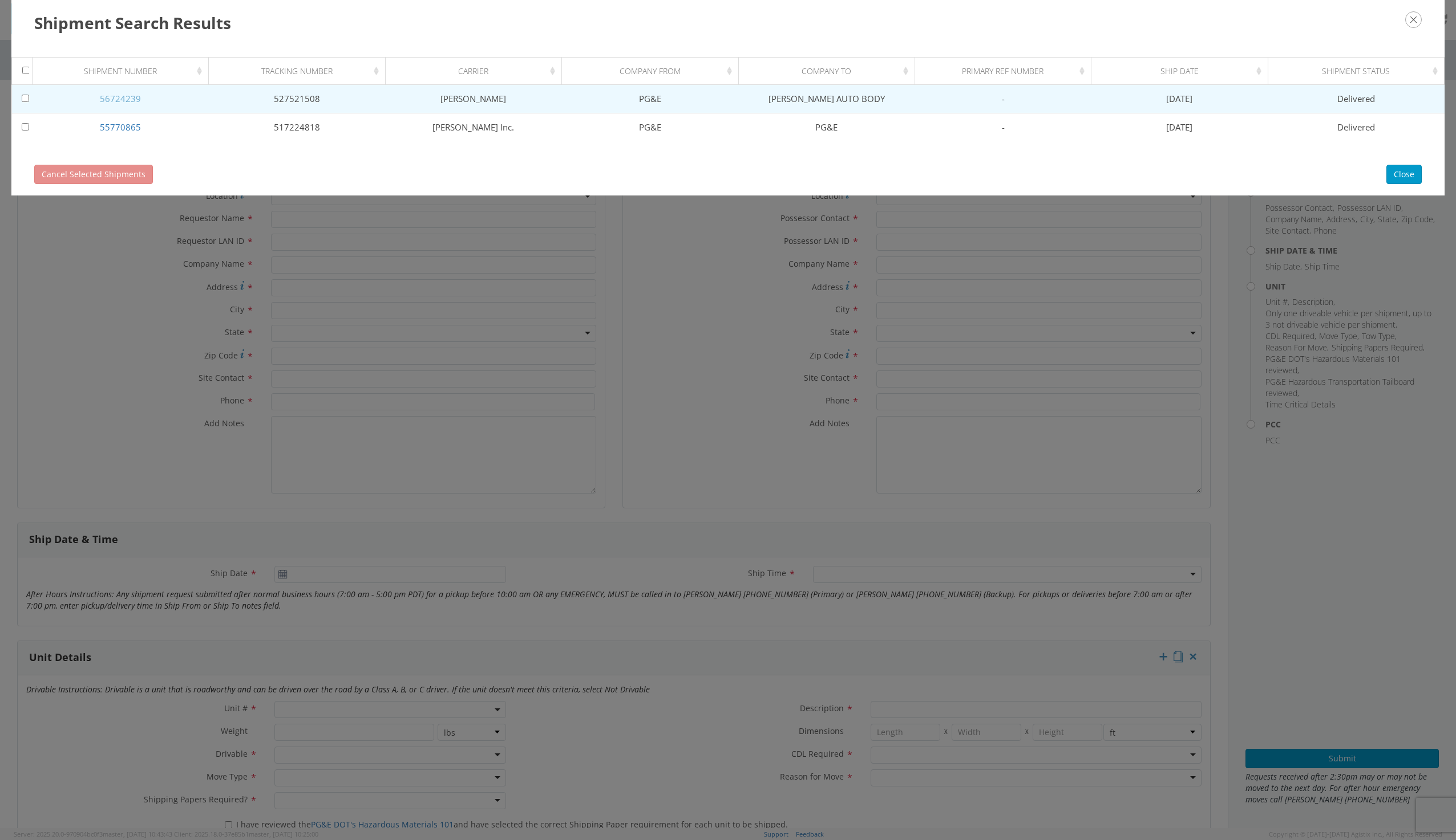
click at [132, 98] on link "56724239" at bounding box center [120, 98] width 41 height 12
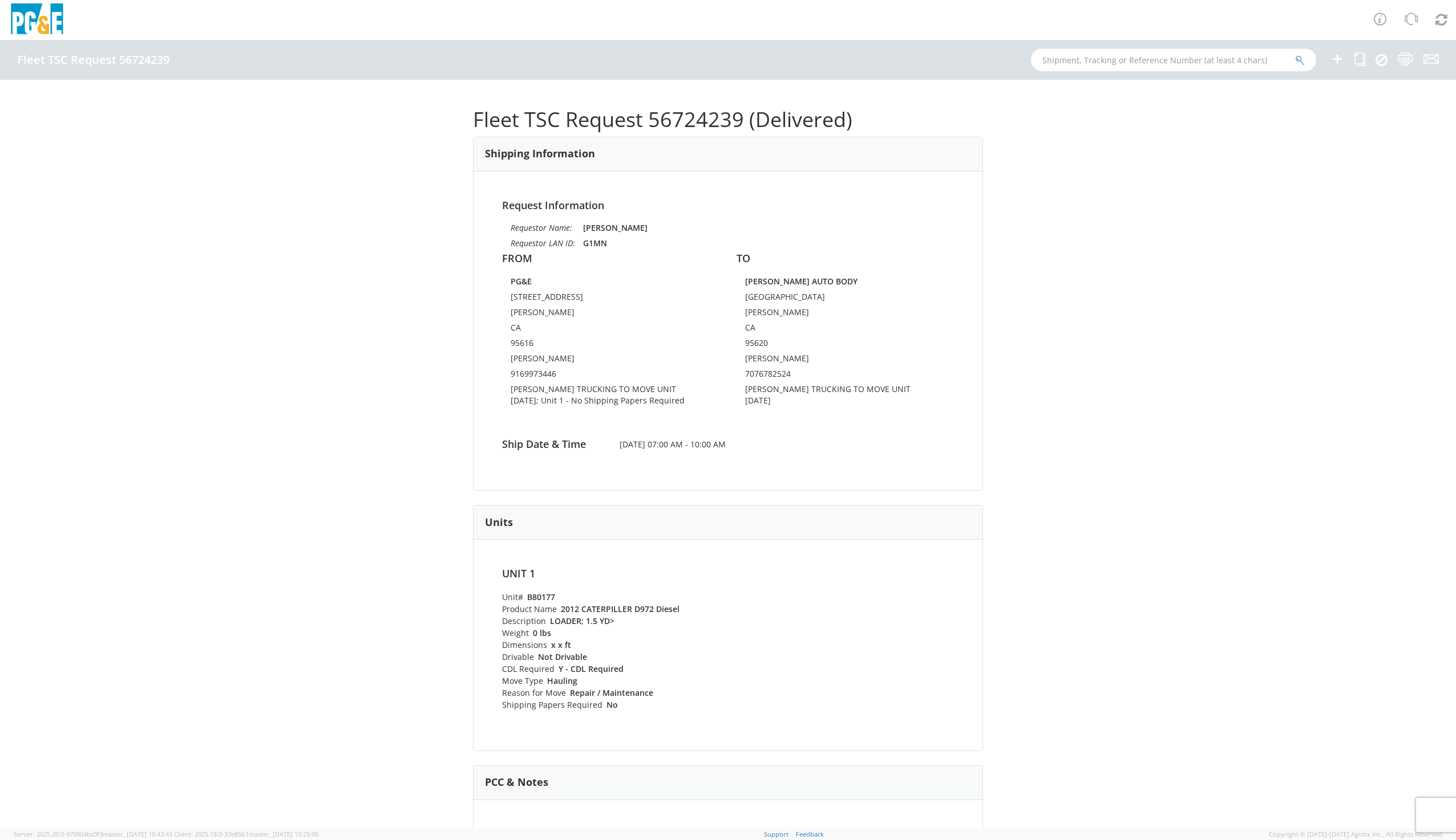
click at [1171, 66] on input "text" at bounding box center [1173, 60] width 285 height 23
click at [1355, 56] on icon at bounding box center [1359, 59] width 11 height 14
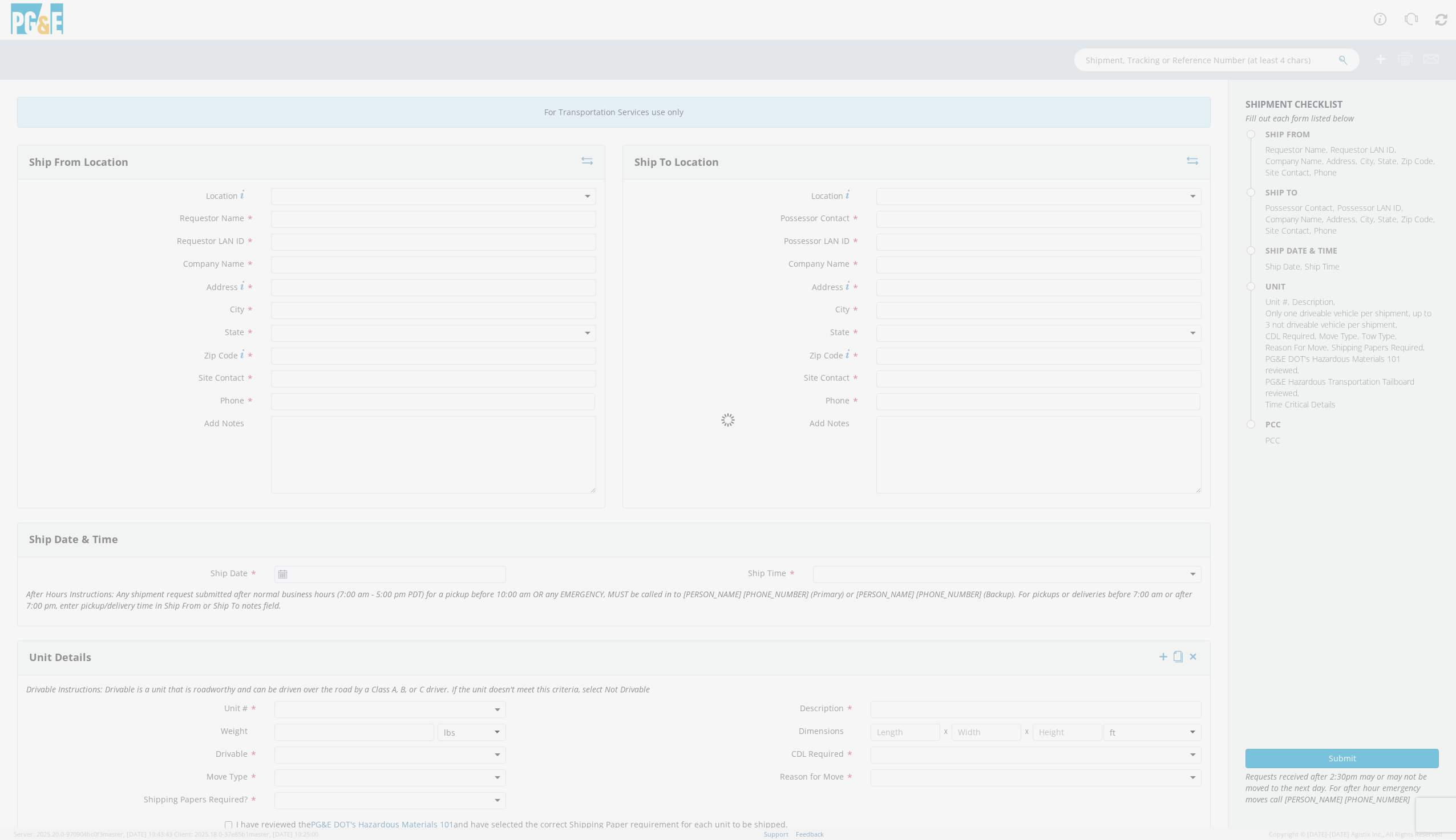
type input "[PERSON_NAME]"
type input "G1MN"
type input "PG&E"
type input "[STREET_ADDRESS]"
type input "[PERSON_NAME]"
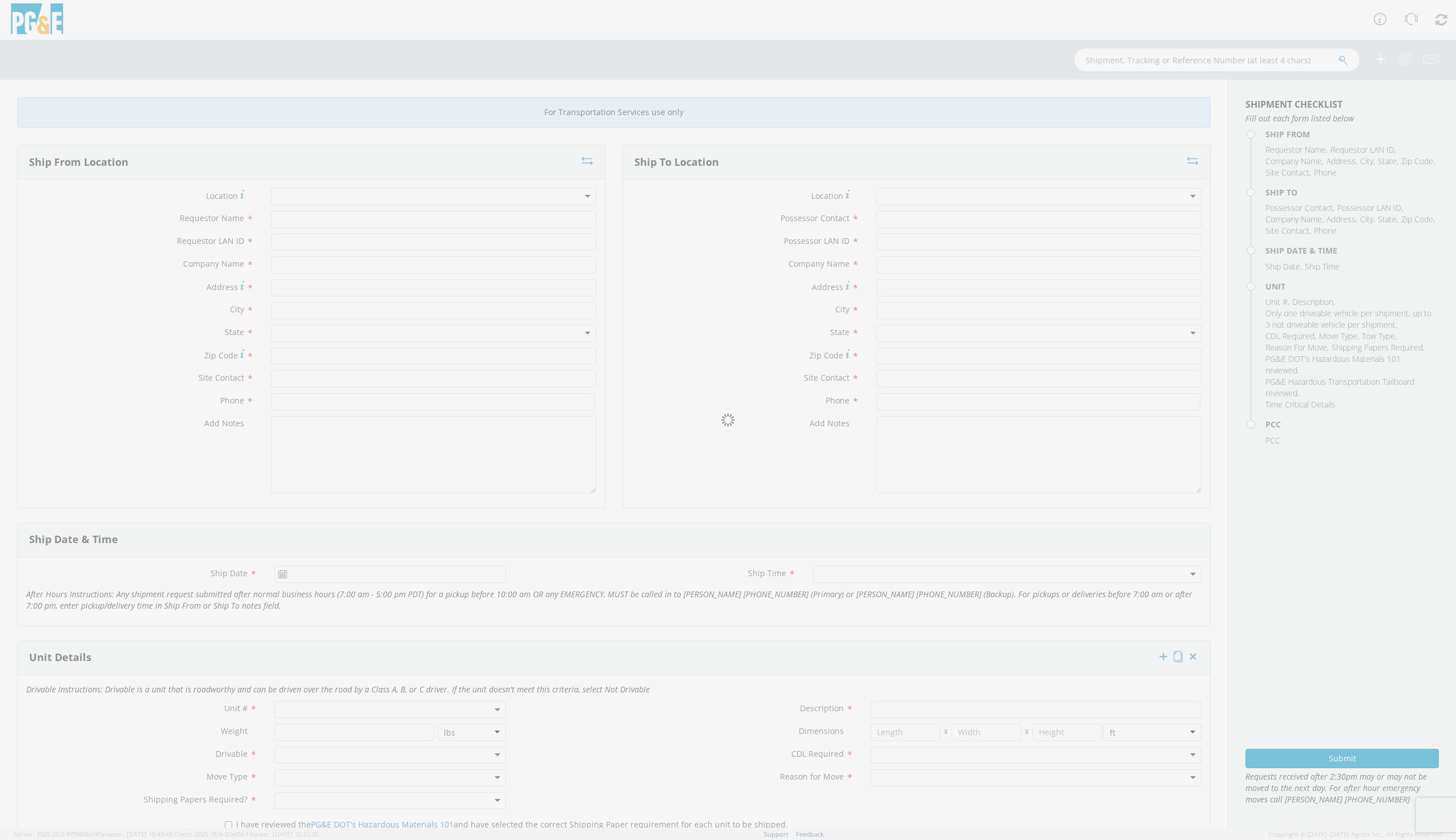
type input "95616"
type input "[PERSON_NAME]"
type input "9169973446"
type input "LOUISE CHAVEZ"
type input "NONE"
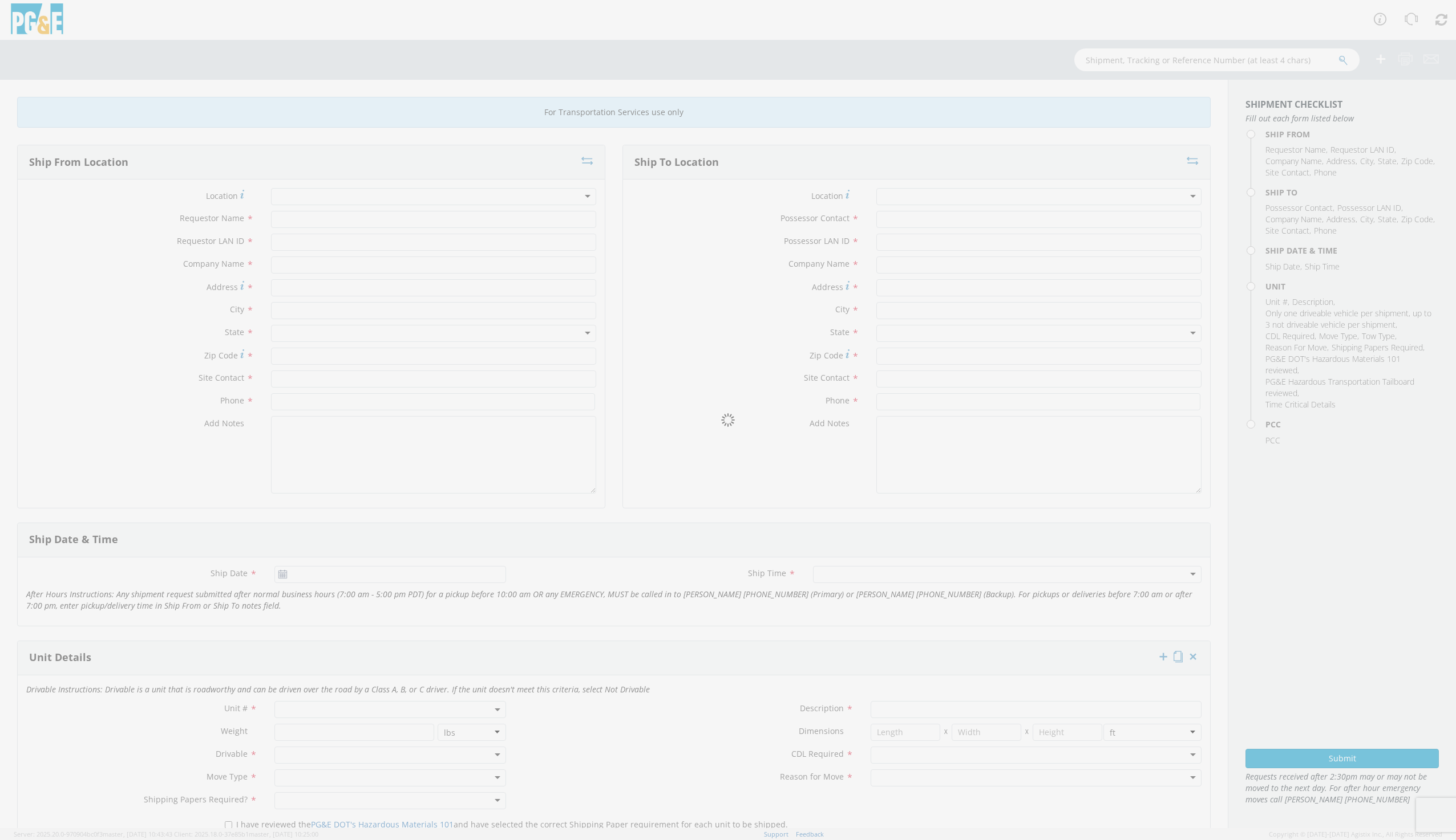
type input "CHAVEZ AUTO BODY"
type input "1301 BUSINESS PARK DR"
type input "DIXON"
type input "95620"
type input "LOUISE CHAVEZ"
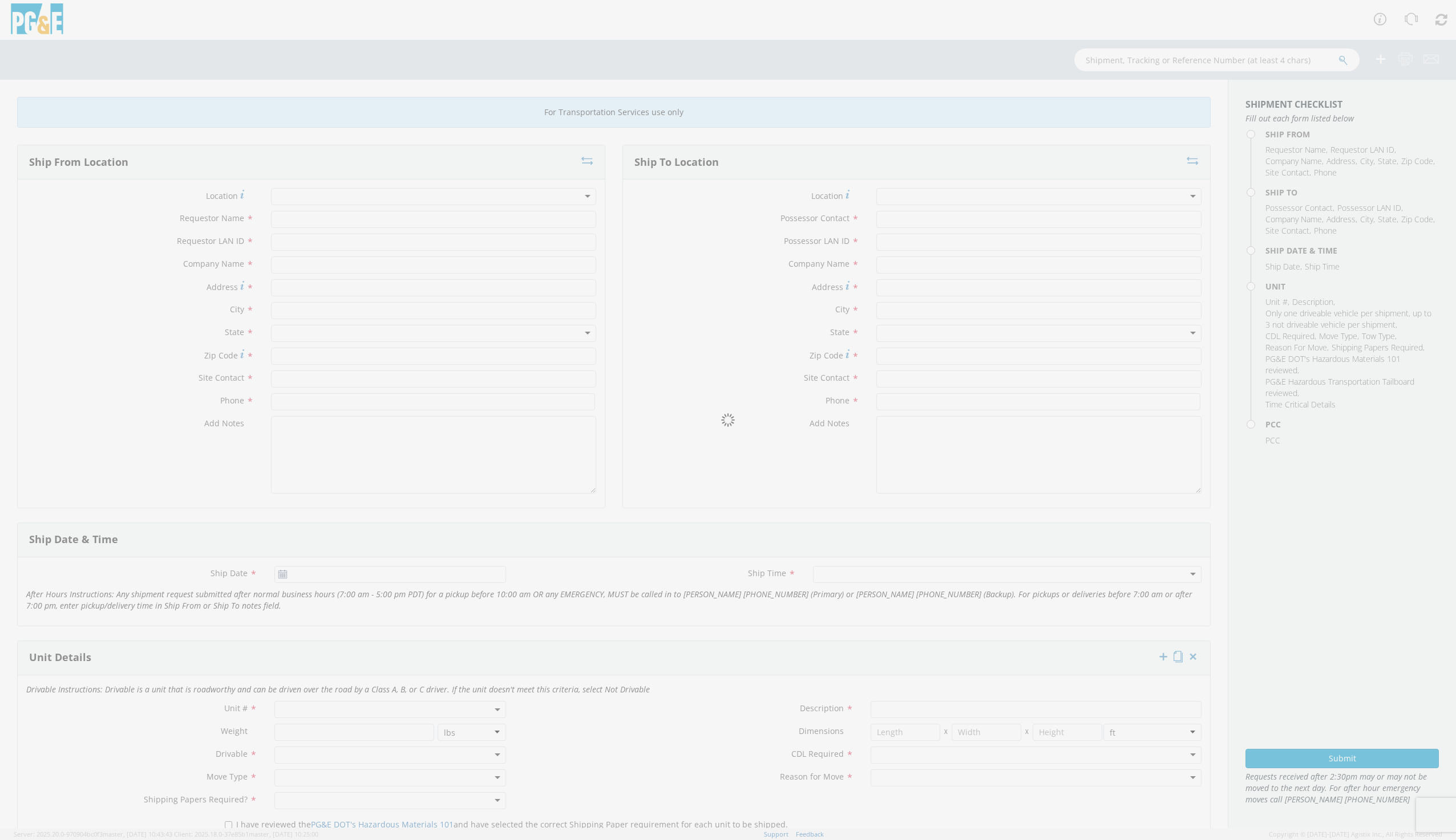
type input "7076782524"
type input "09/10/2025"
type input "LOADER; 1.5 YD>"
type input "0"
select select "14253"
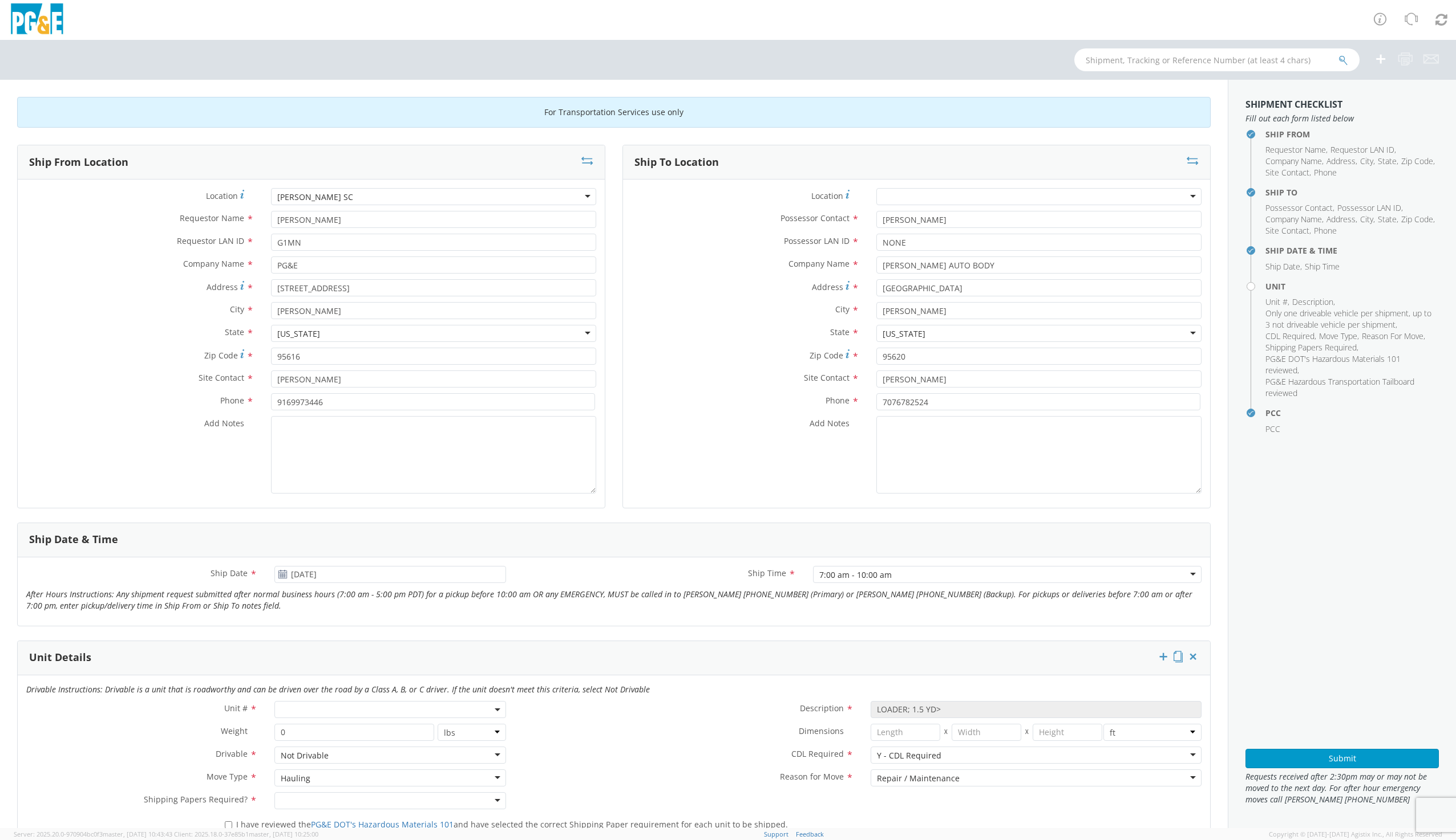
select select "B80177"
click at [592, 163] on div "Ship From Location" at bounding box center [311, 162] width 587 height 35
click at [587, 161] on icon at bounding box center [587, 160] width 12 height 12
type input "LOUISE CHAVEZ"
type input "NONE"
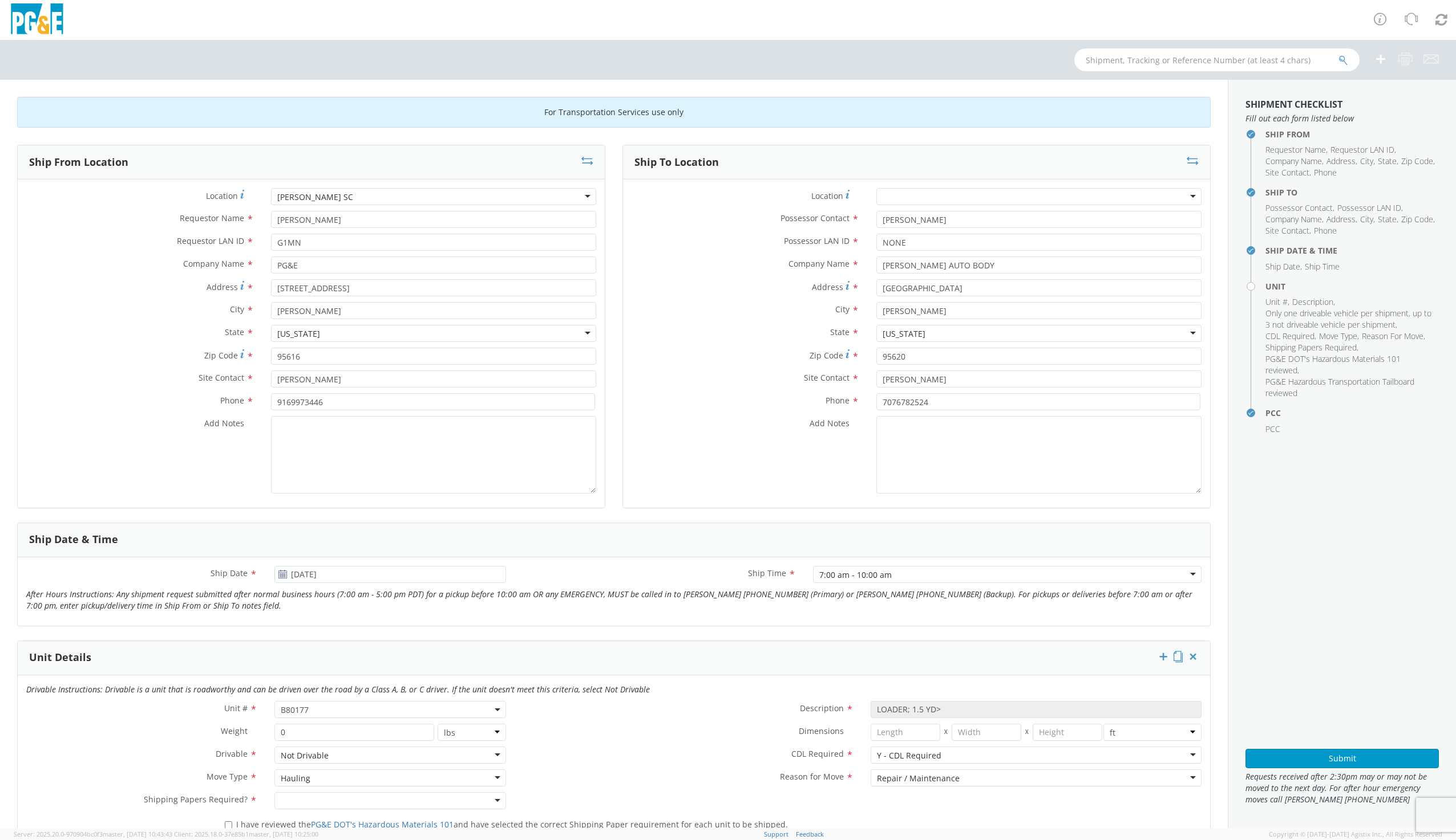
type input "CHAVEZ AUTO BODY"
type input "1301 BUSINESS PARK DR"
type input "DIXON"
type input "95620"
type input "LOUISE CHAVEZ"
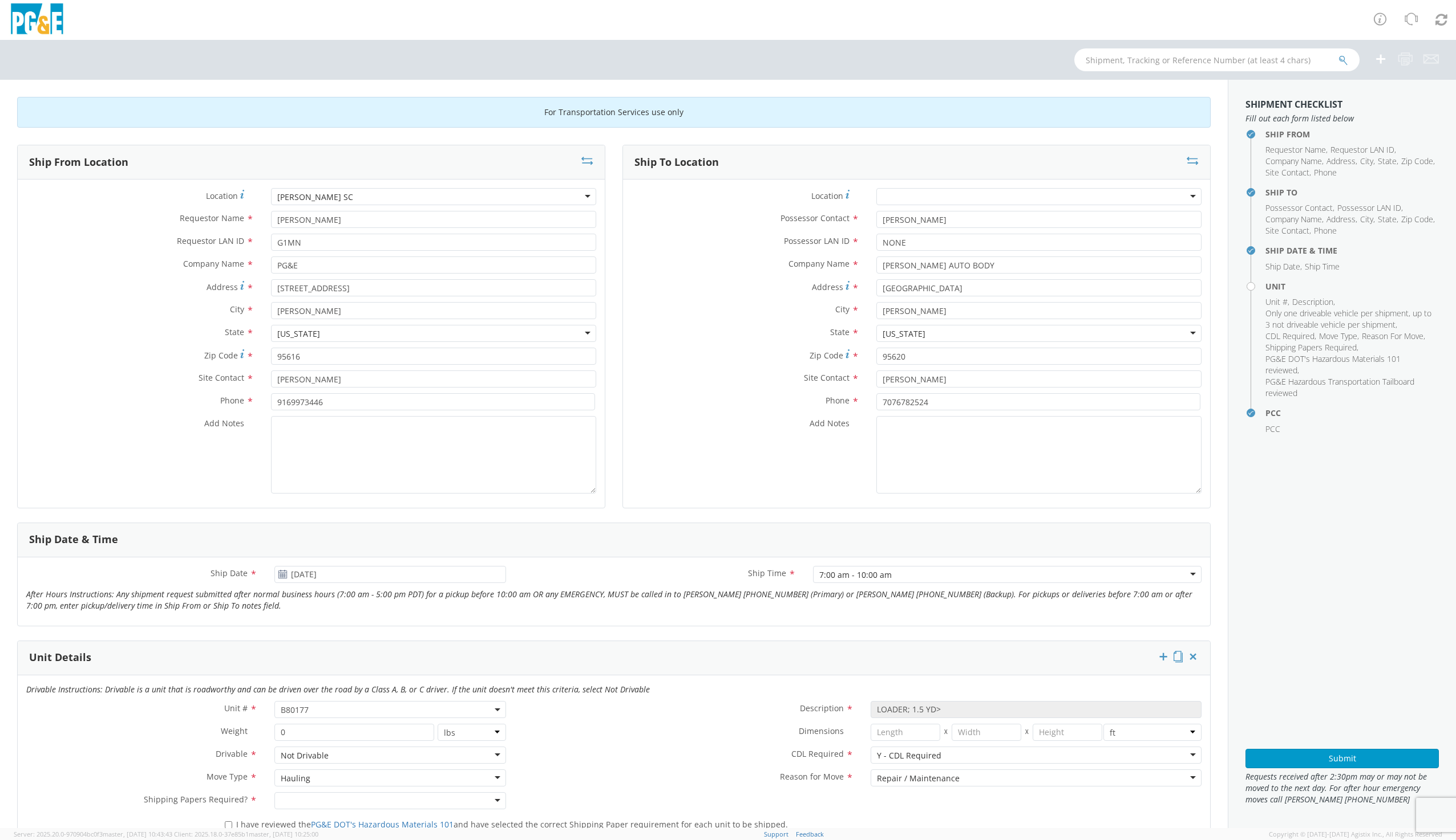
type input "7076782524"
type input "[PERSON_NAME]"
type input "G1MN"
type input "PG&E"
type input "[STREET_ADDRESS]"
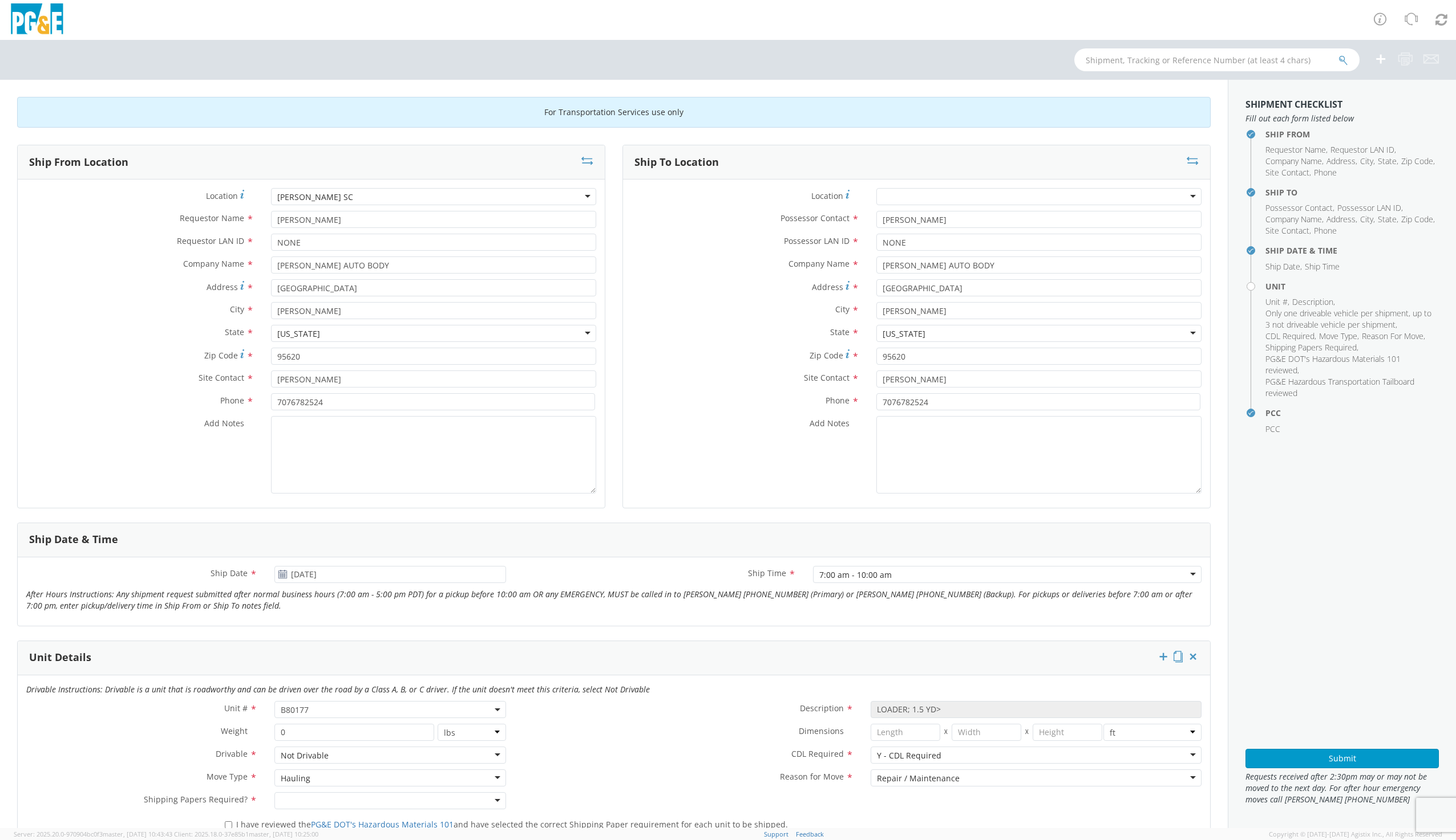
type input "[PERSON_NAME]"
type input "95616"
type input "[PERSON_NAME]"
type input "9169973446"
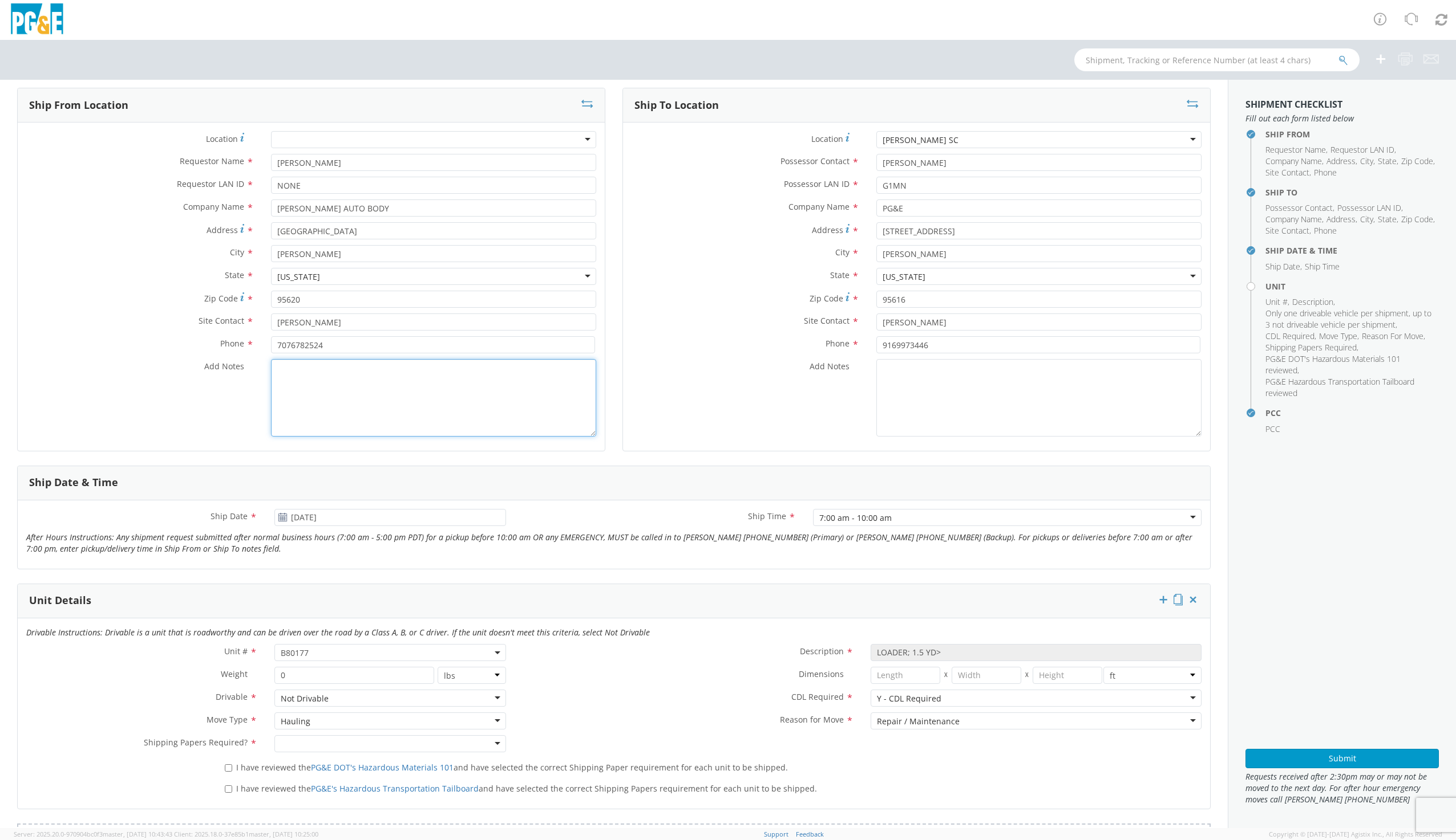
click at [391, 373] on textarea "Add Notes *" at bounding box center [433, 398] width 325 height 78
type textarea "JR HOLTZMAN WILL MOVE UNIT MONDAY"
click at [905, 358] on div "Phone * 9169973446" at bounding box center [916, 348] width 587 height 23
click at [911, 364] on textarea "Add Notes *" at bounding box center [1038, 398] width 325 height 78
type textarea "JR HOLTZMAN WILL MOVE UNIT MONDAY"
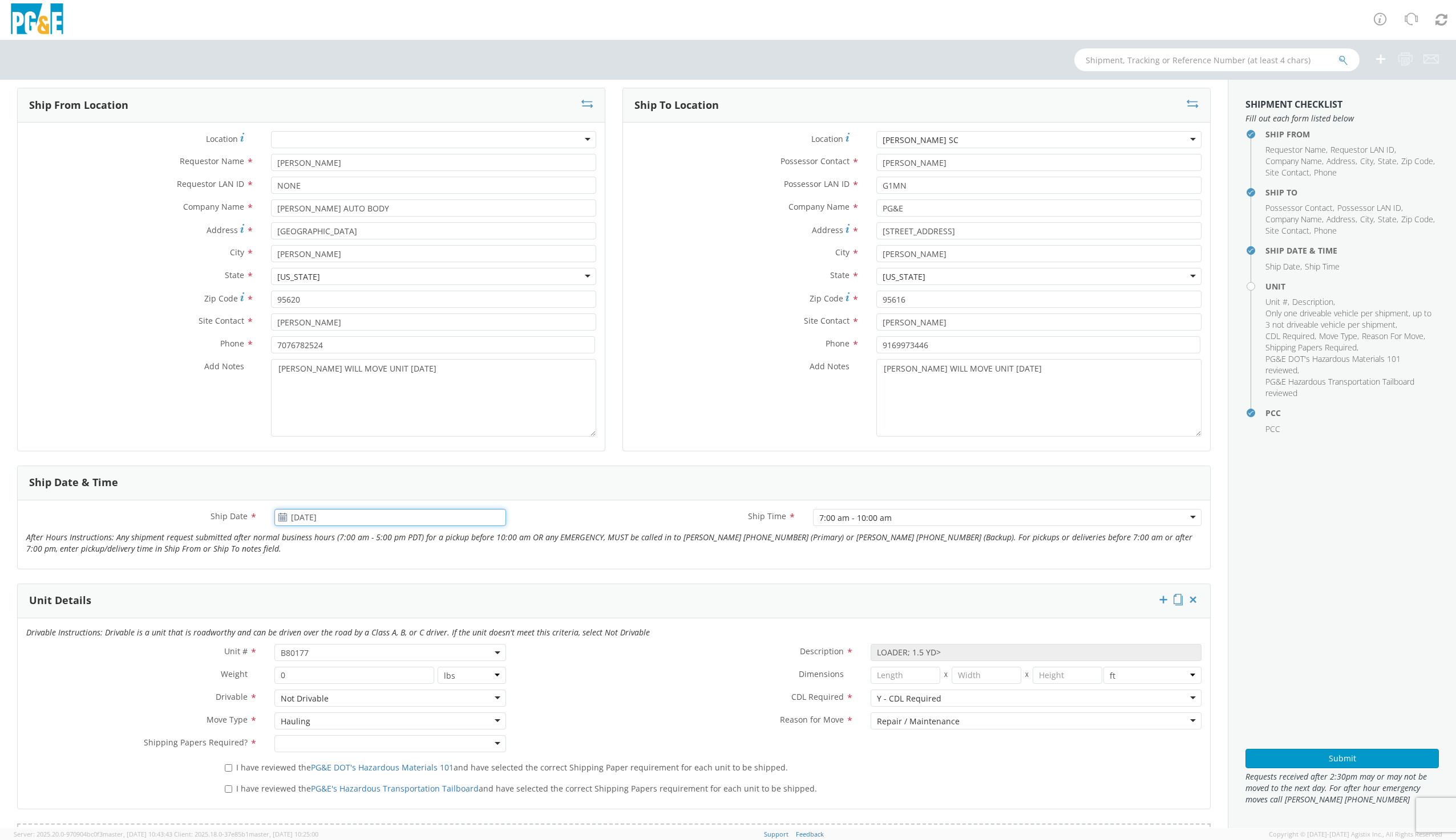
click at [315, 519] on input "09/10/2025" at bounding box center [390, 517] width 231 height 17
click at [302, 662] on td "6" at bounding box center [309, 658] width 24 height 17
type input "10/06/2025"
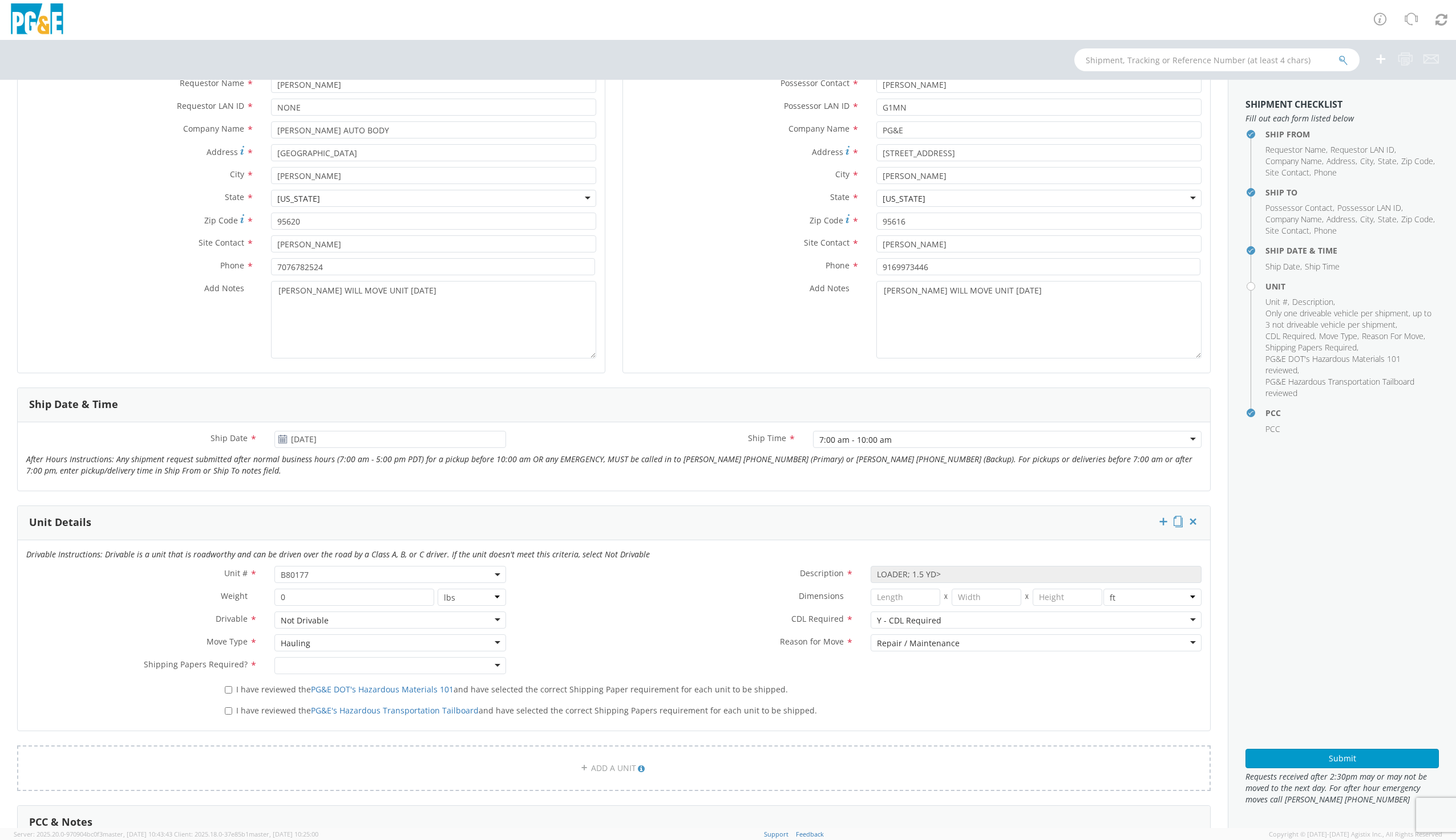
scroll to position [228, 0]
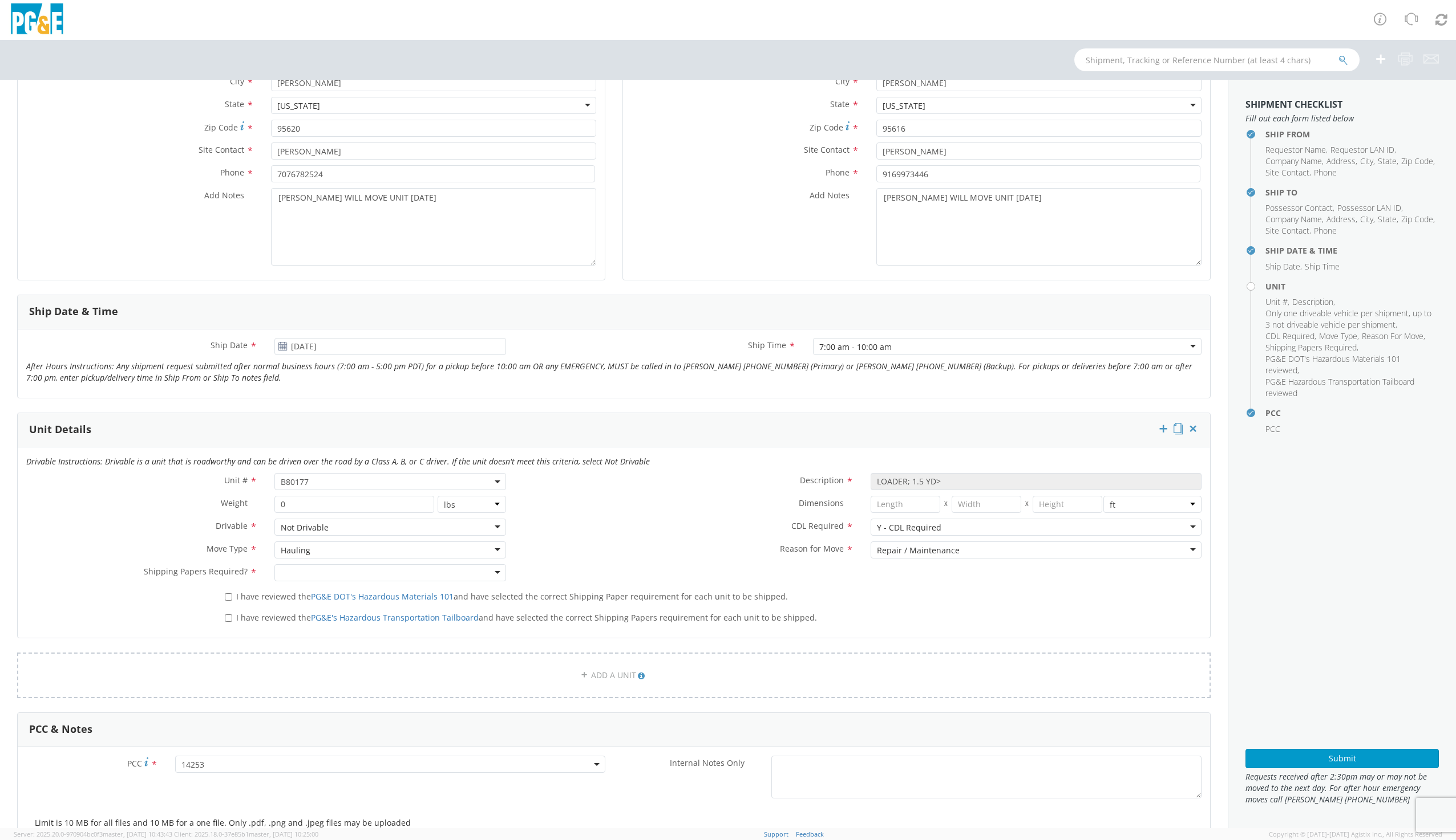
click at [228, 602] on label "I have reviewed the PG&E DOT's Hazardous Materials 101 and have selected the co…" at bounding box center [507, 596] width 565 height 13
click at [228, 601] on input "I have reviewed the PG&E DOT's Hazardous Materials 101 and have selected the co…" at bounding box center [228, 597] width 7 height 7
checkbox input "true"
click at [228, 620] on input "I have reviewed the PG&E's Hazardous Transportation Tailboard and have selected…" at bounding box center [228, 618] width 7 height 7
checkbox input "true"
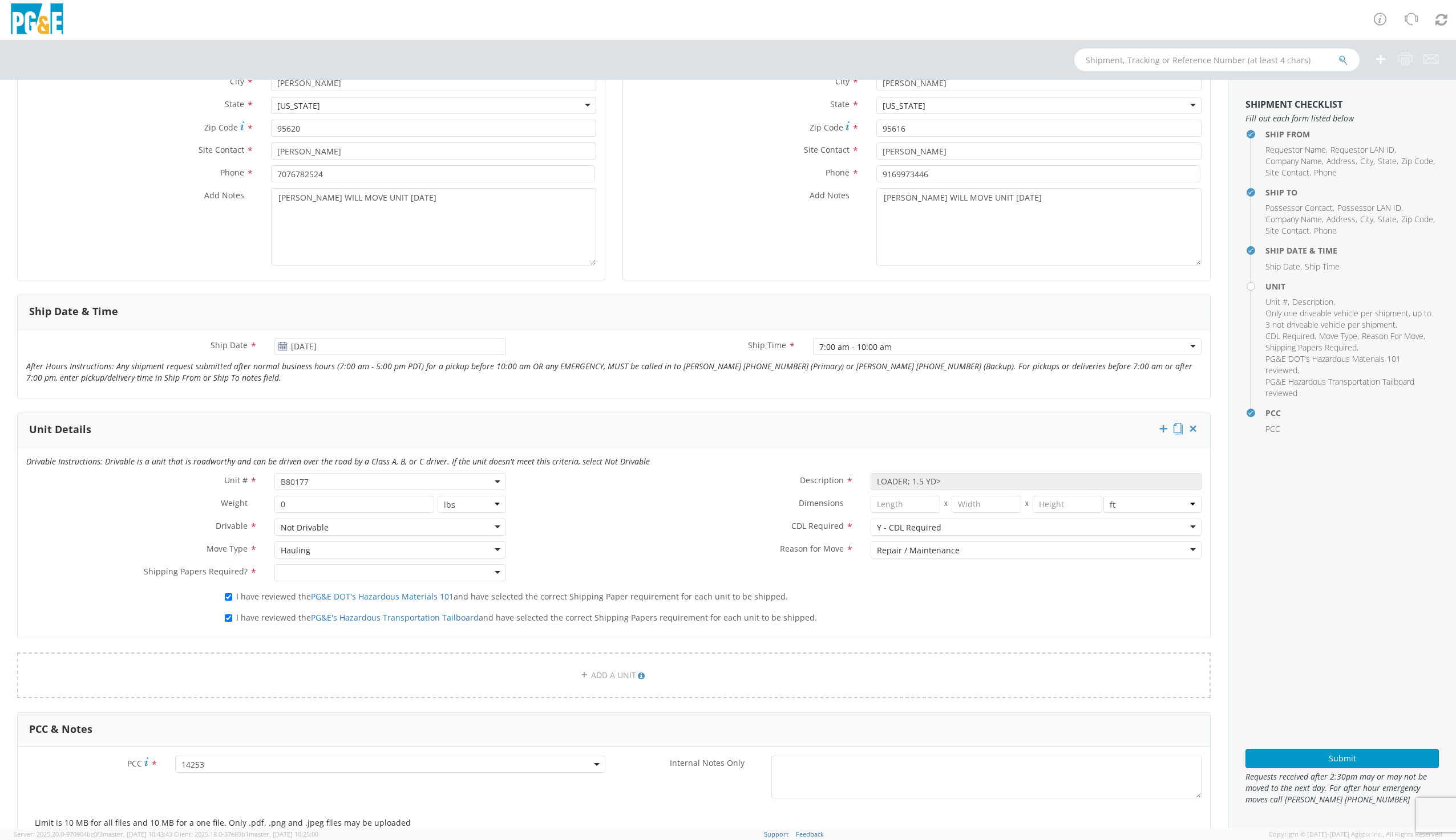
click at [325, 573] on div at bounding box center [390, 573] width 231 height 17
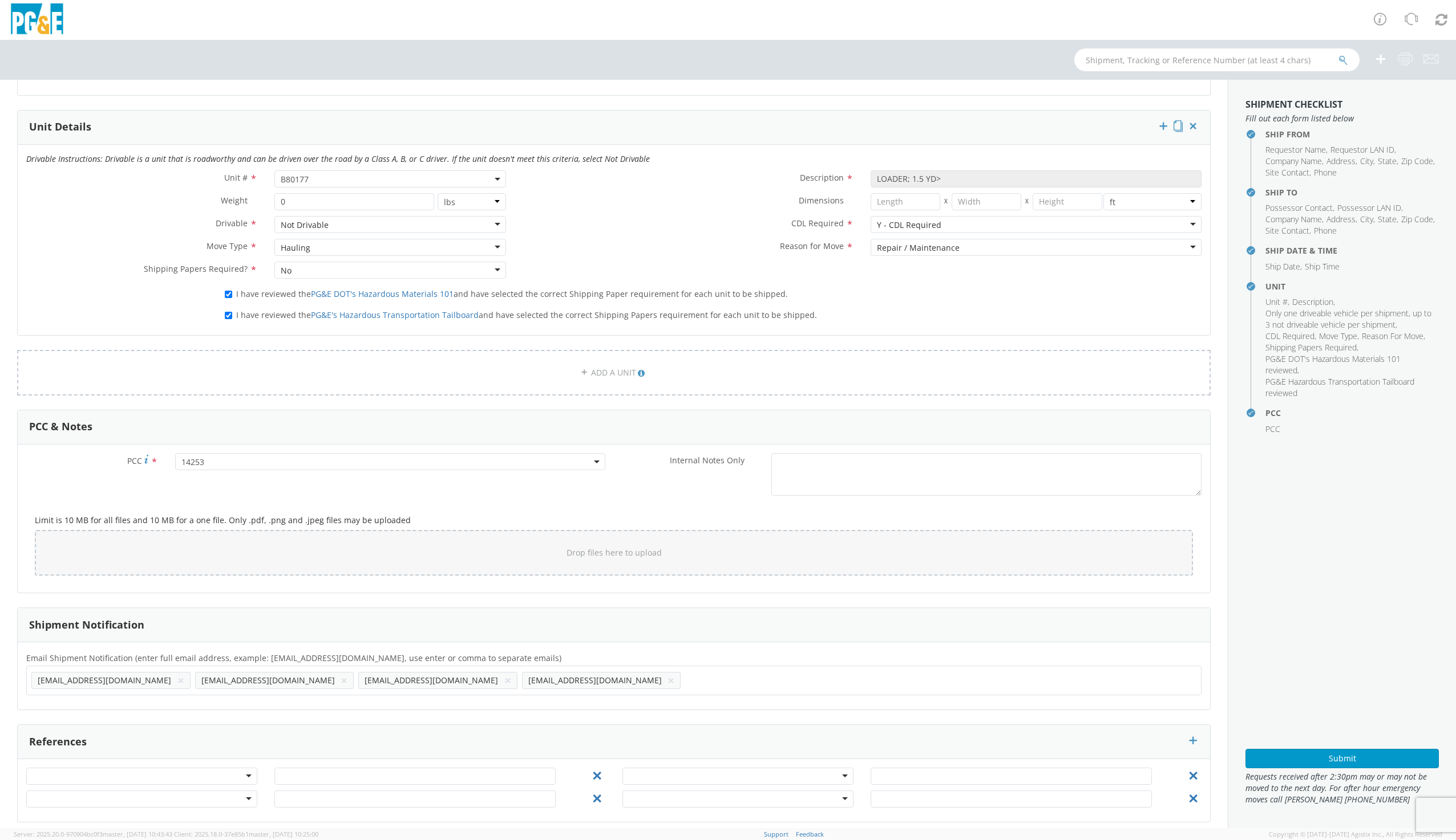
scroll to position [539, 0]
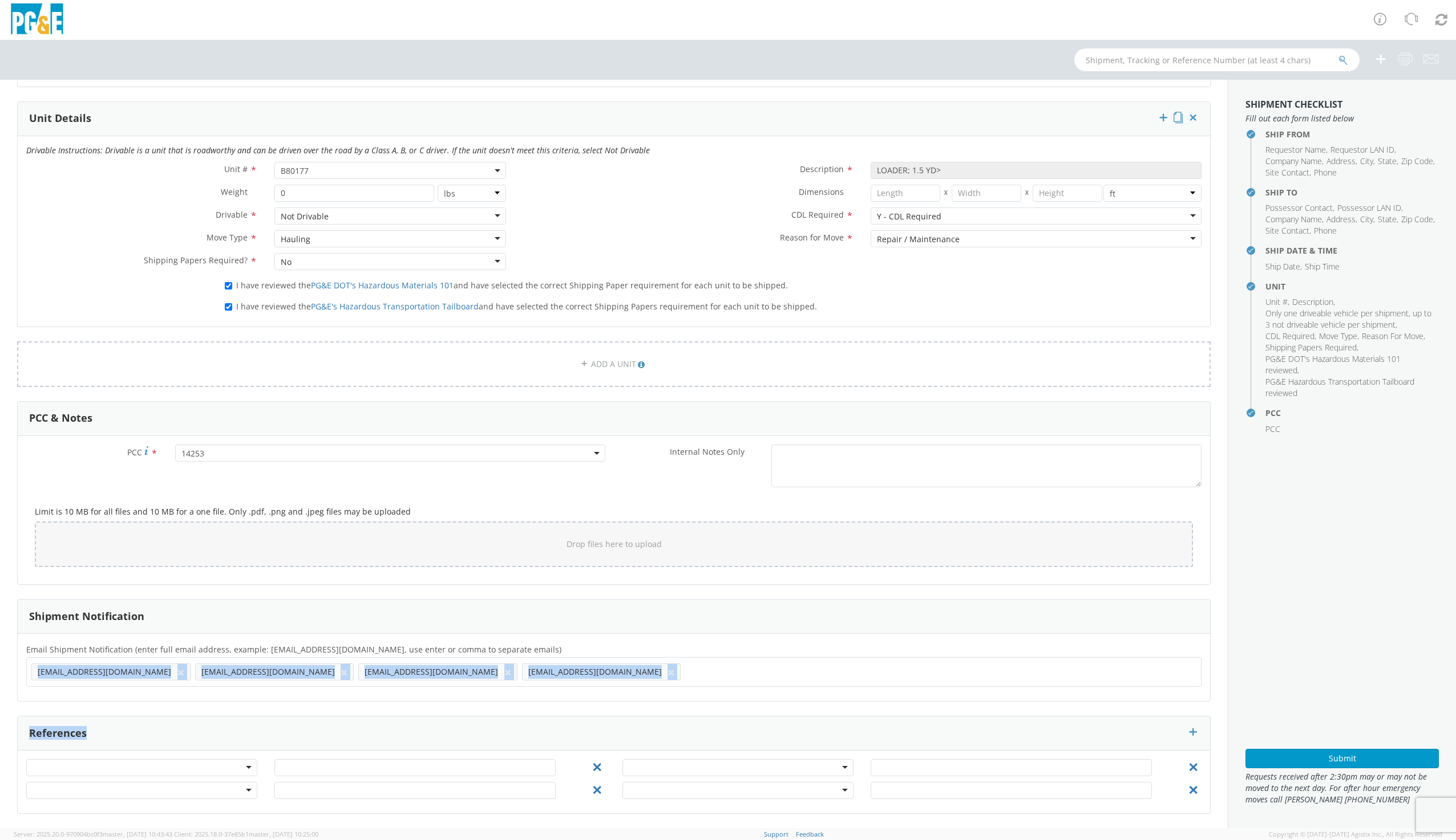
drag, startPoint x: 450, startPoint y: 677, endPoint x: 432, endPoint y: 715, distance: 42.0
click at [432, 715] on form "Ship From Location Location * (OBSOLETE) BURNEY SC - GC TRAILER (OBSOLETE) BURN…" at bounding box center [614, 210] width 1194 height 1209
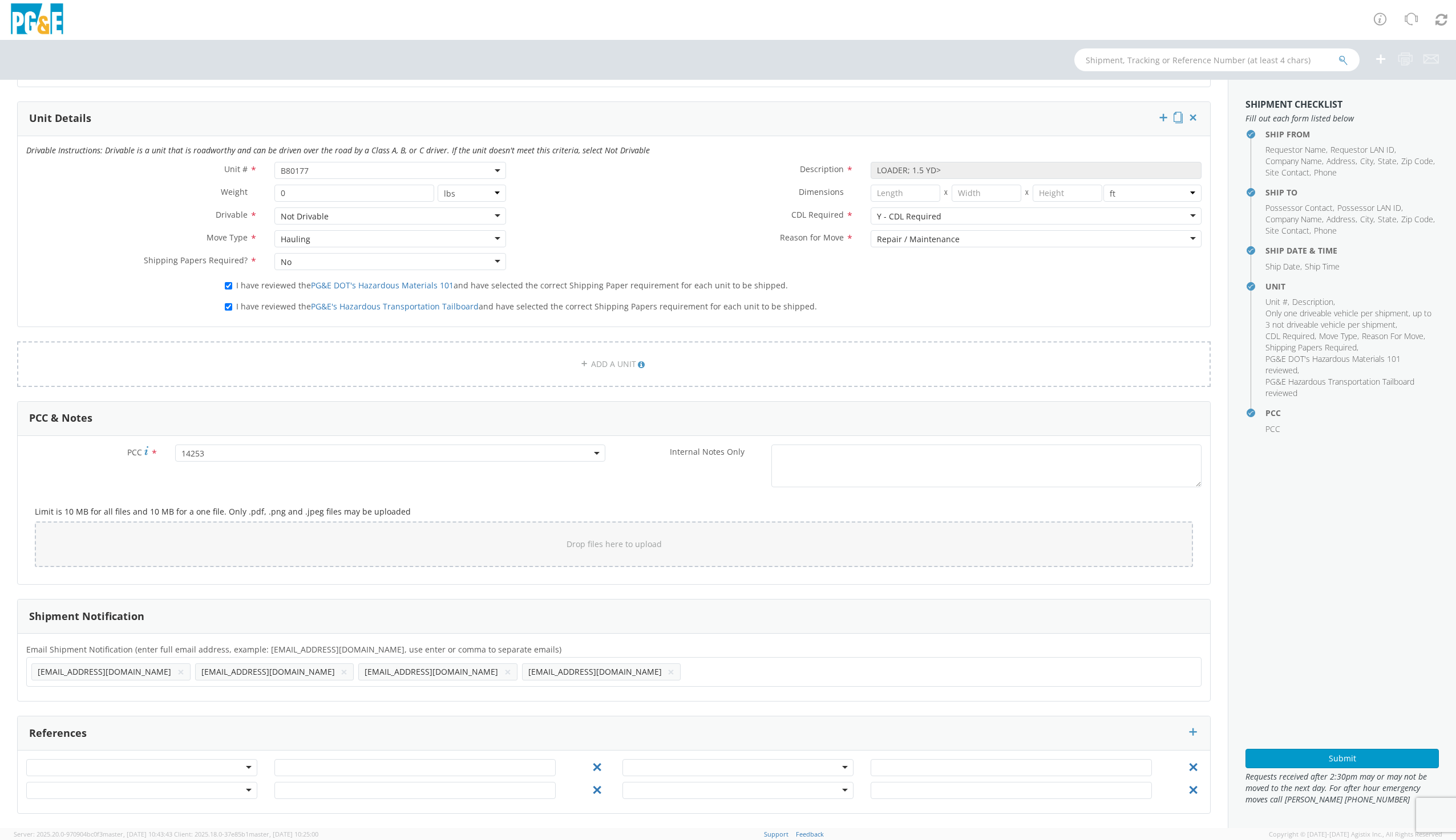
click at [468, 680] on ul "TSD5@PGE.COM × G1MN@PGE.COM × CNAI@PGE.COM × IAV2@PGE.COM ×" at bounding box center [613, 672] width 1165 height 19
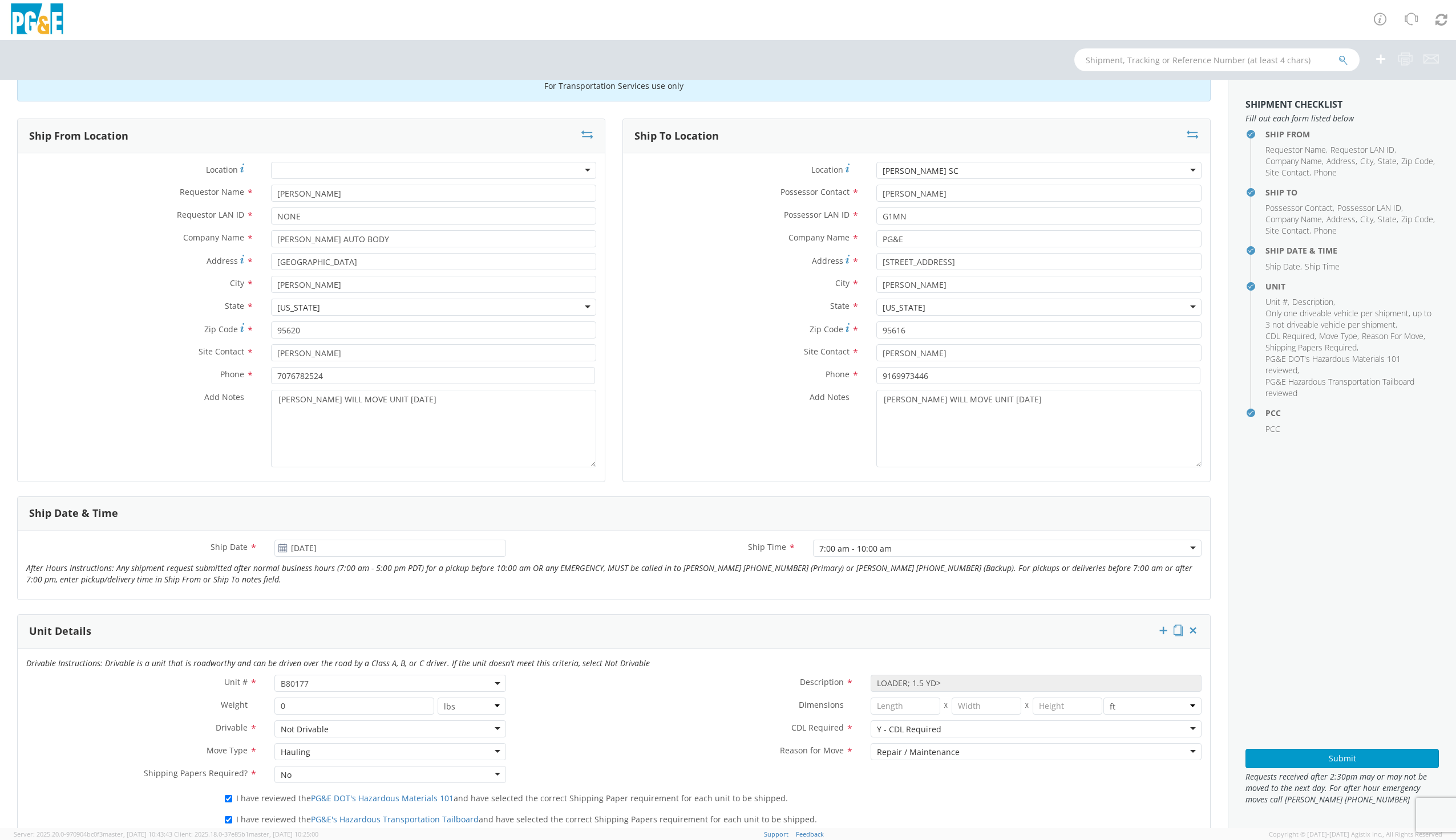
scroll to position [83, 0]
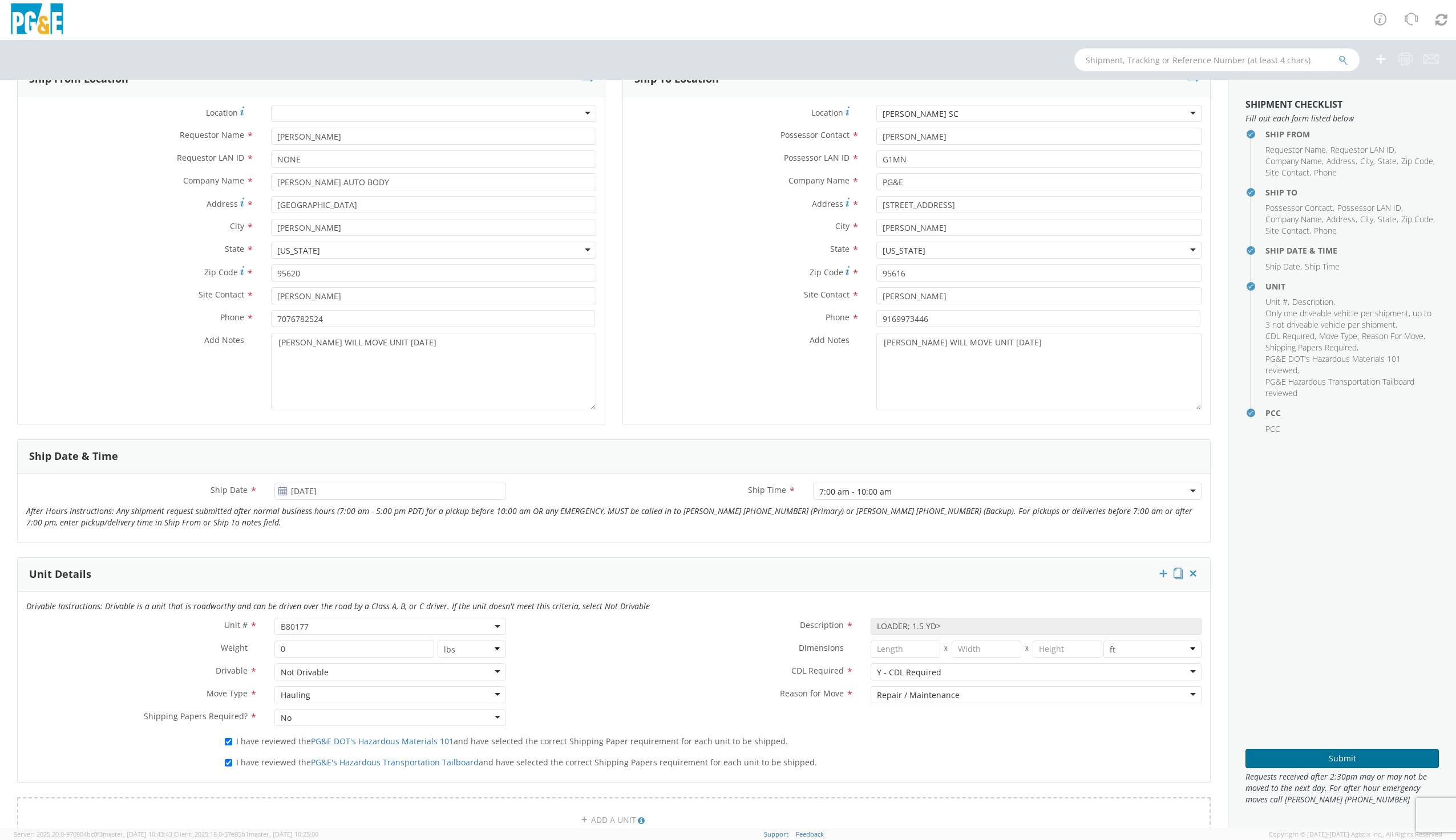
click at [1355, 755] on button "Submit" at bounding box center [1342, 759] width 193 height 19
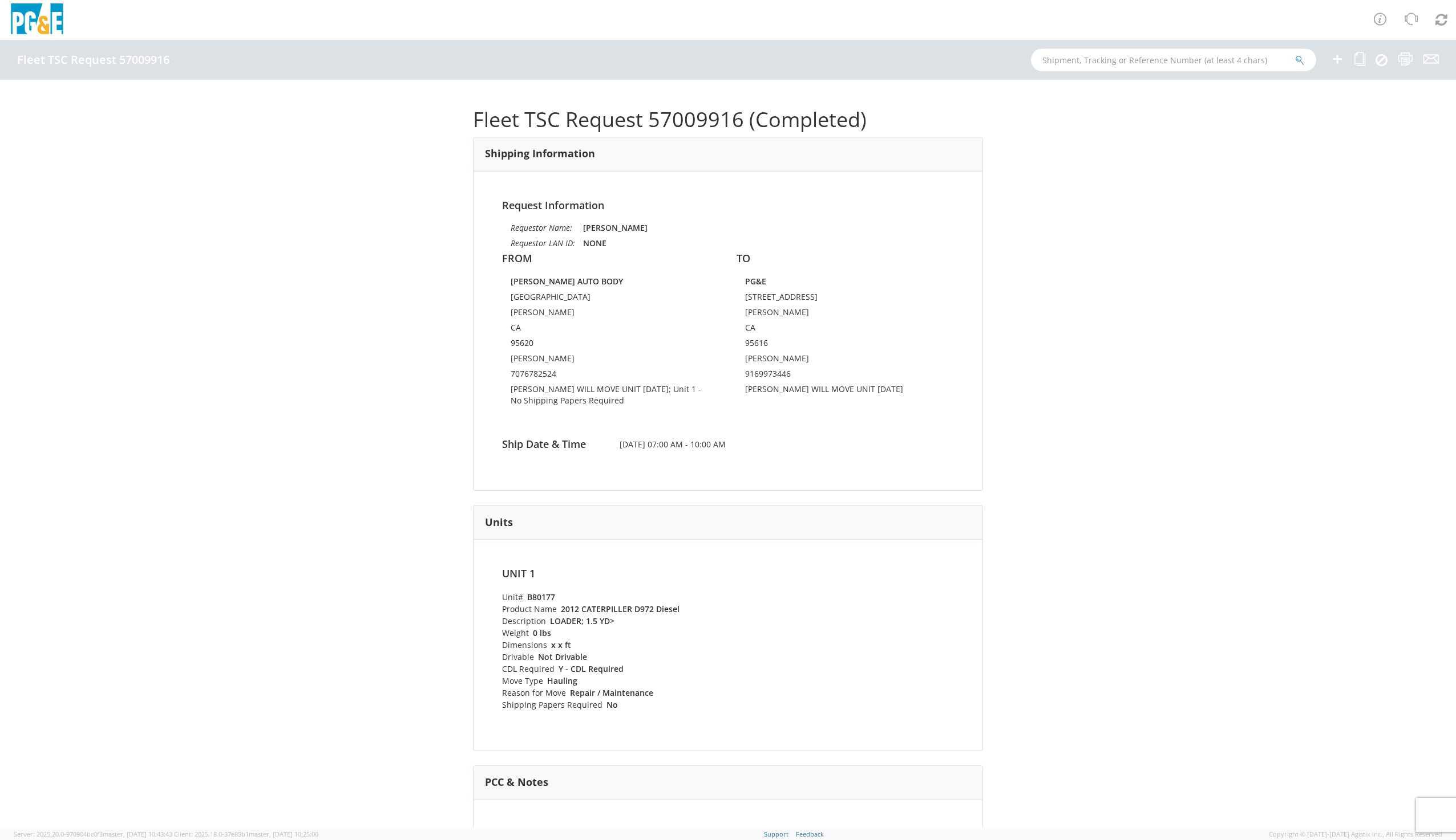
click at [1078, 57] on input "text" at bounding box center [1173, 60] width 285 height 23
type input "B80177"
click at [1295, 54] on button "submit" at bounding box center [1299, 60] width 10 height 13
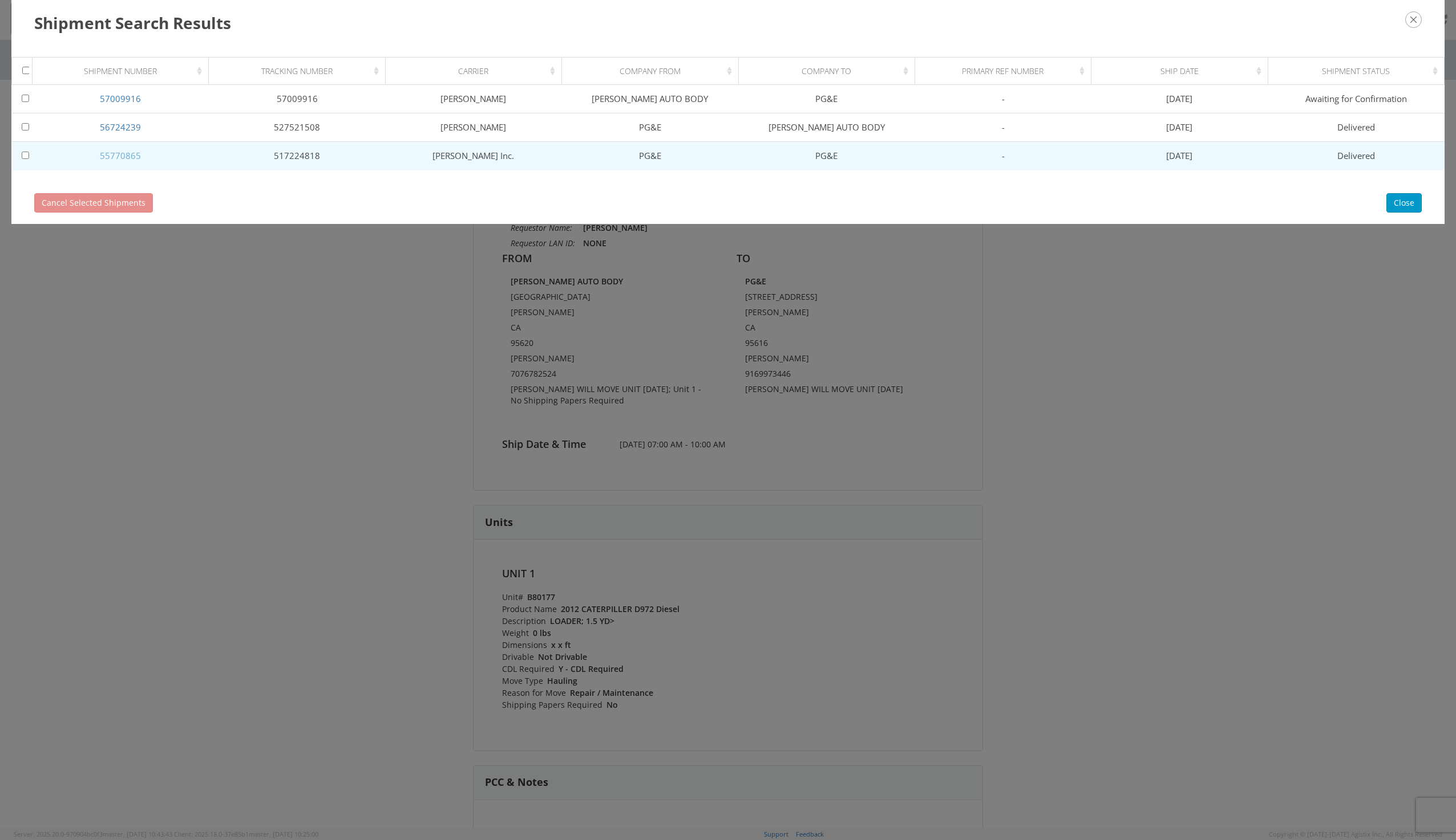
click at [128, 153] on link "55770865" at bounding box center [120, 155] width 41 height 12
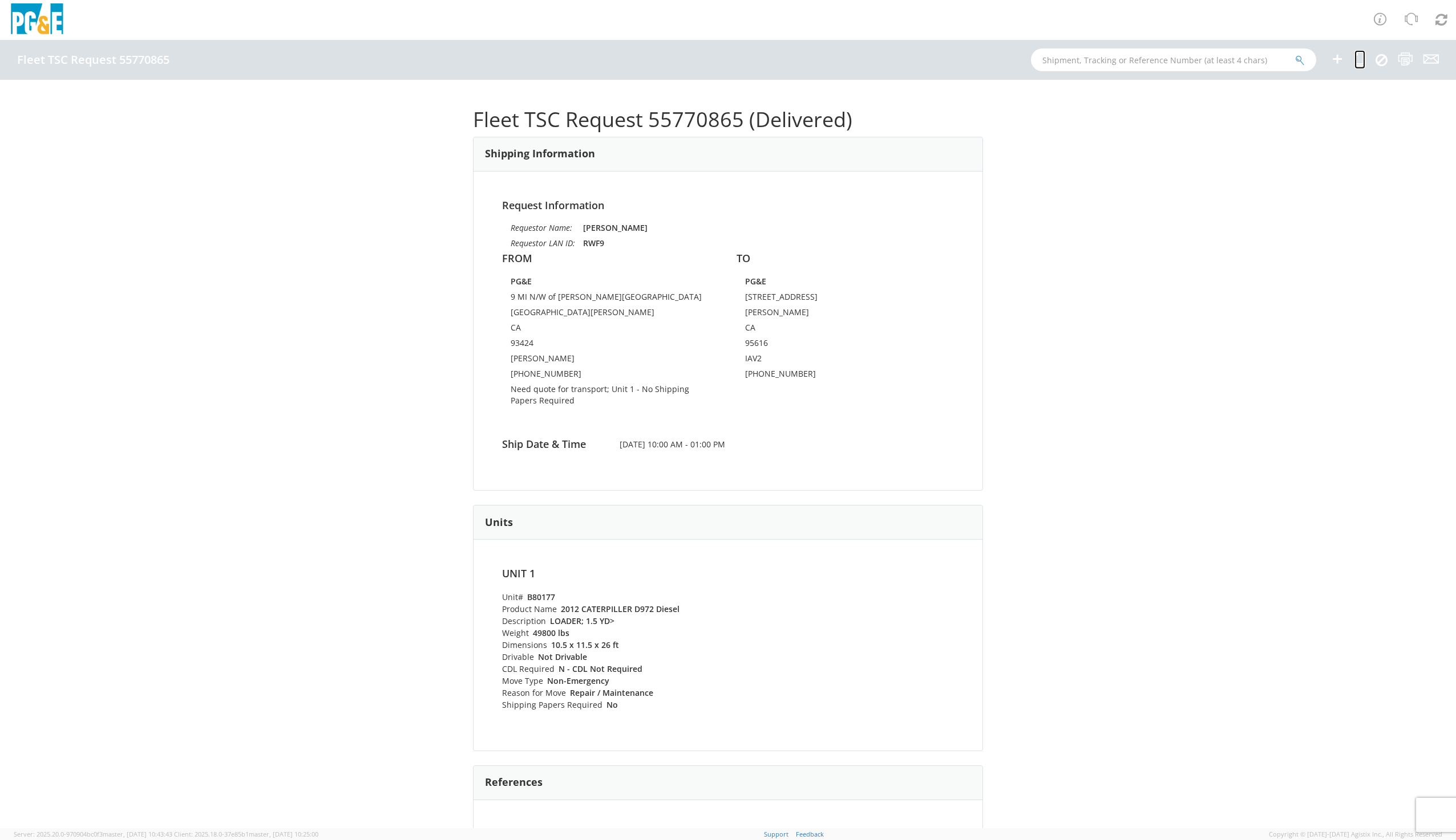
click at [1359, 63] on icon at bounding box center [1359, 59] width 11 height 14
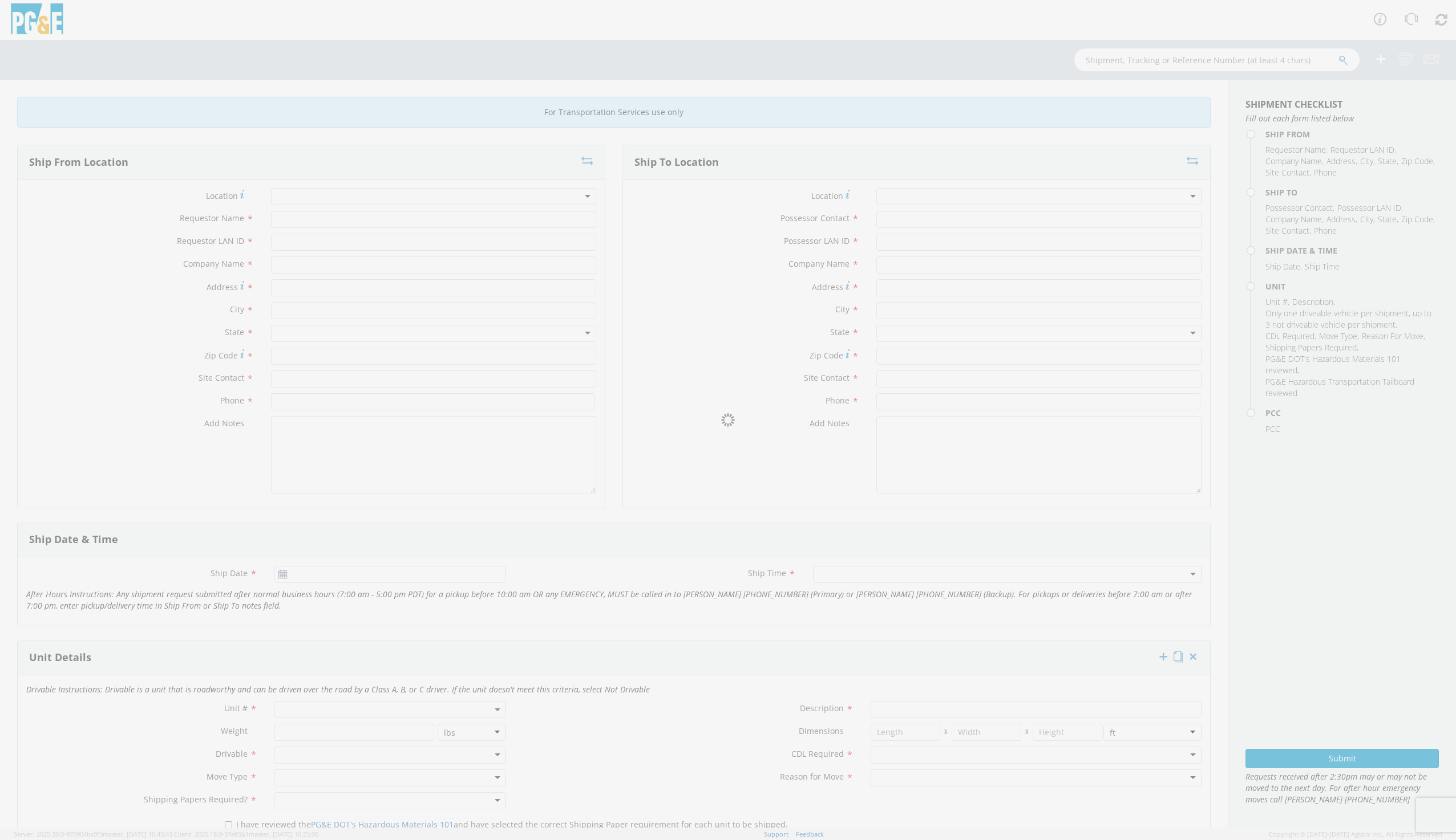
type input "Bob francis"
type input "RWF9"
type input "PG&E"
type input "9 MI N/W of Avila Beach"
type input "San Luis Obispo"
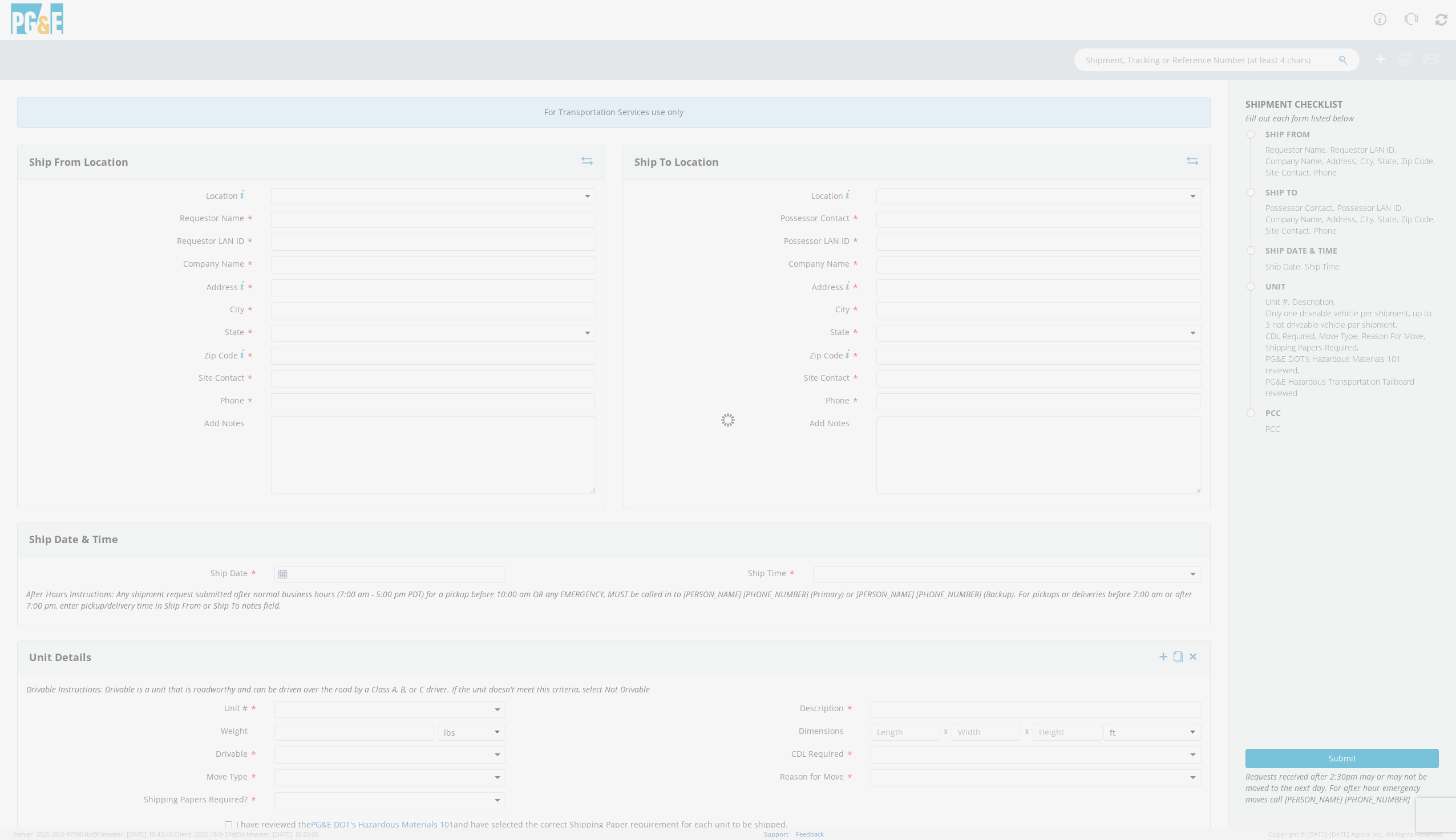
type input "93424"
type input "Bob Francis"
type input "(805)-459-1055"
type input "Ian vandenhoek"
type input "IAV2"
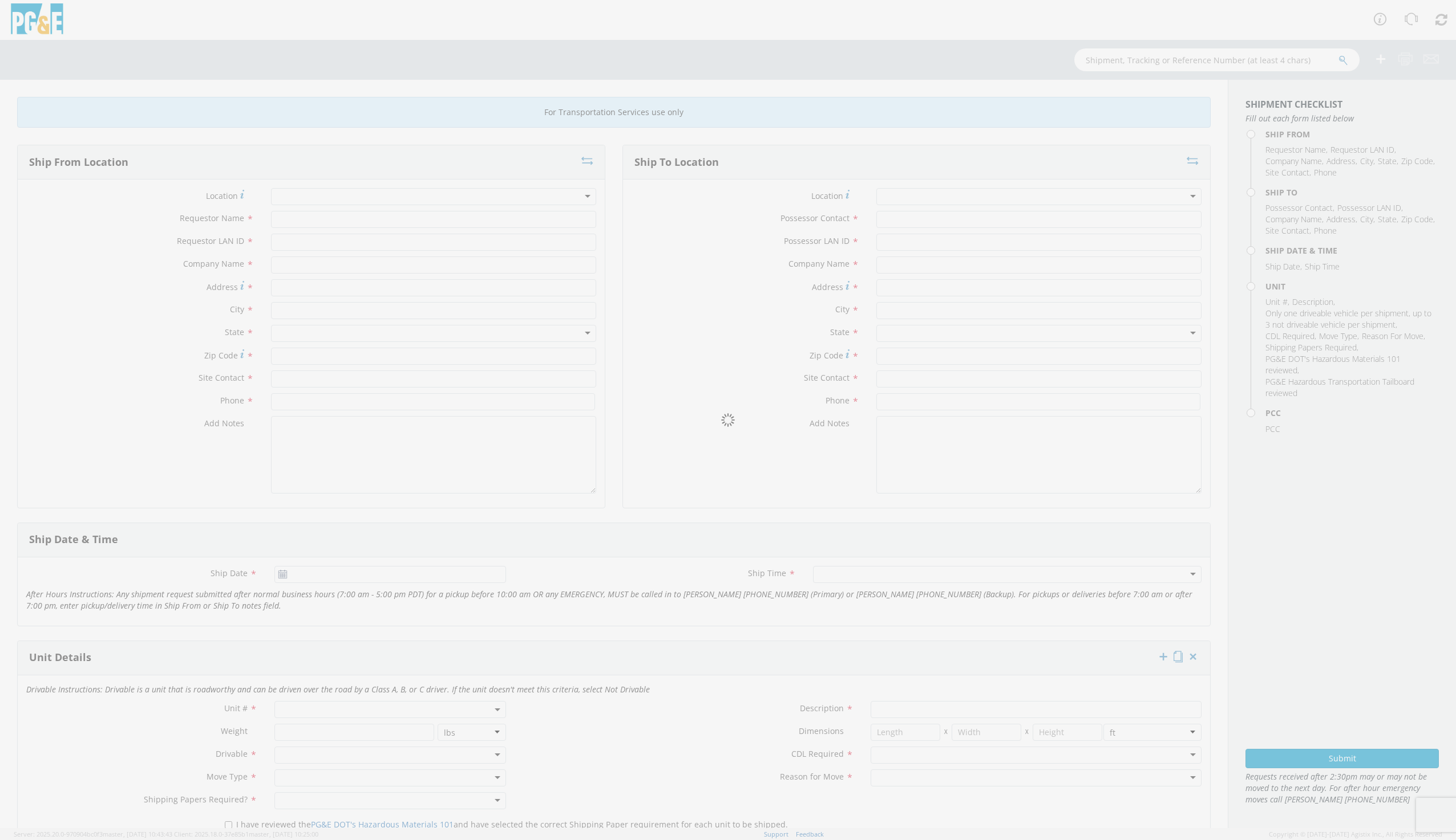
type input "PG&E"
type input "316 L St"
type input "Davis"
type input "IAV2"
type input "1(408)-489-6418"
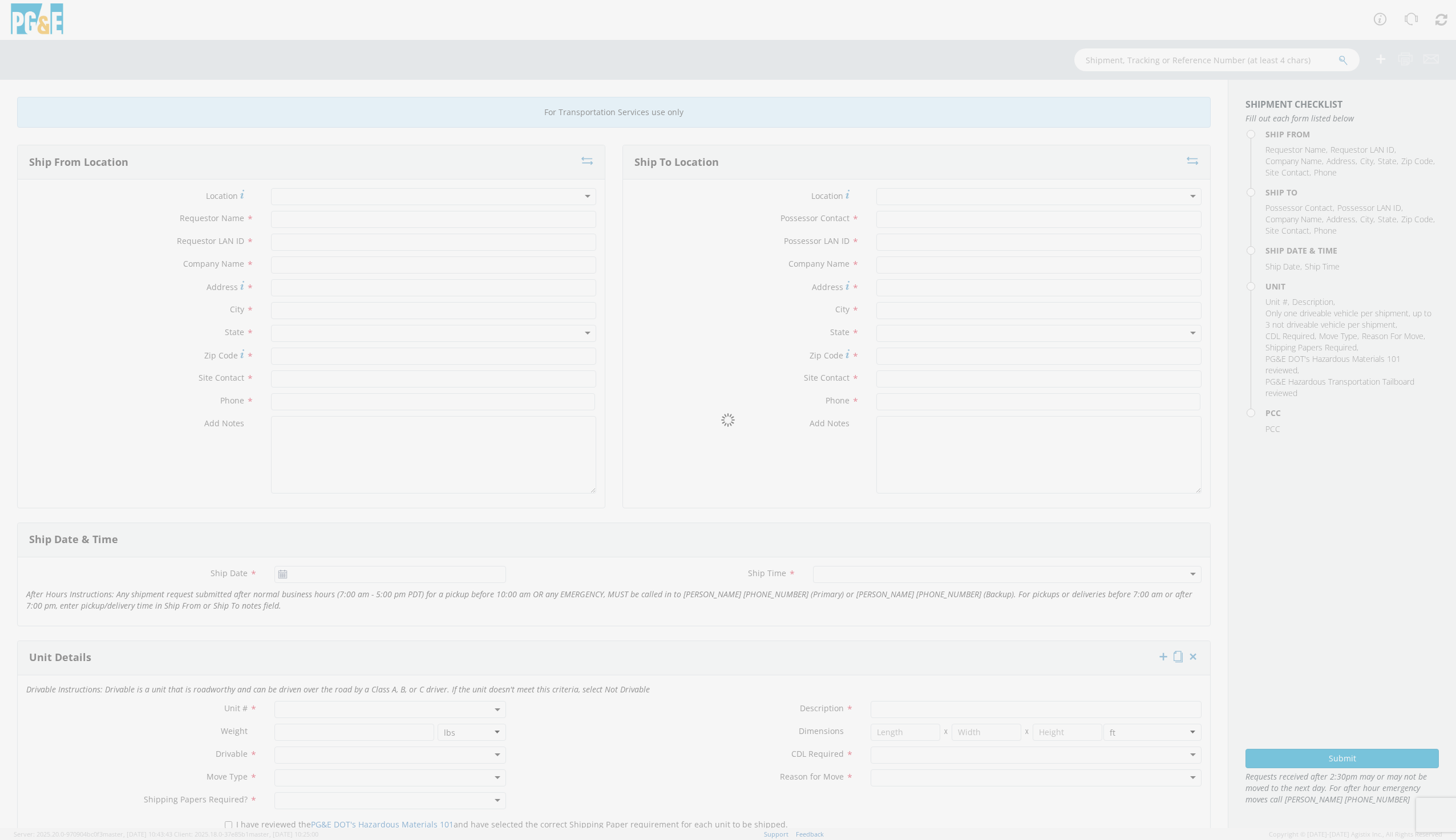
type input "06/06/2025"
type input "LOADER; 1.5 YD>"
type input "49800"
type input "26"
type input "10.5"
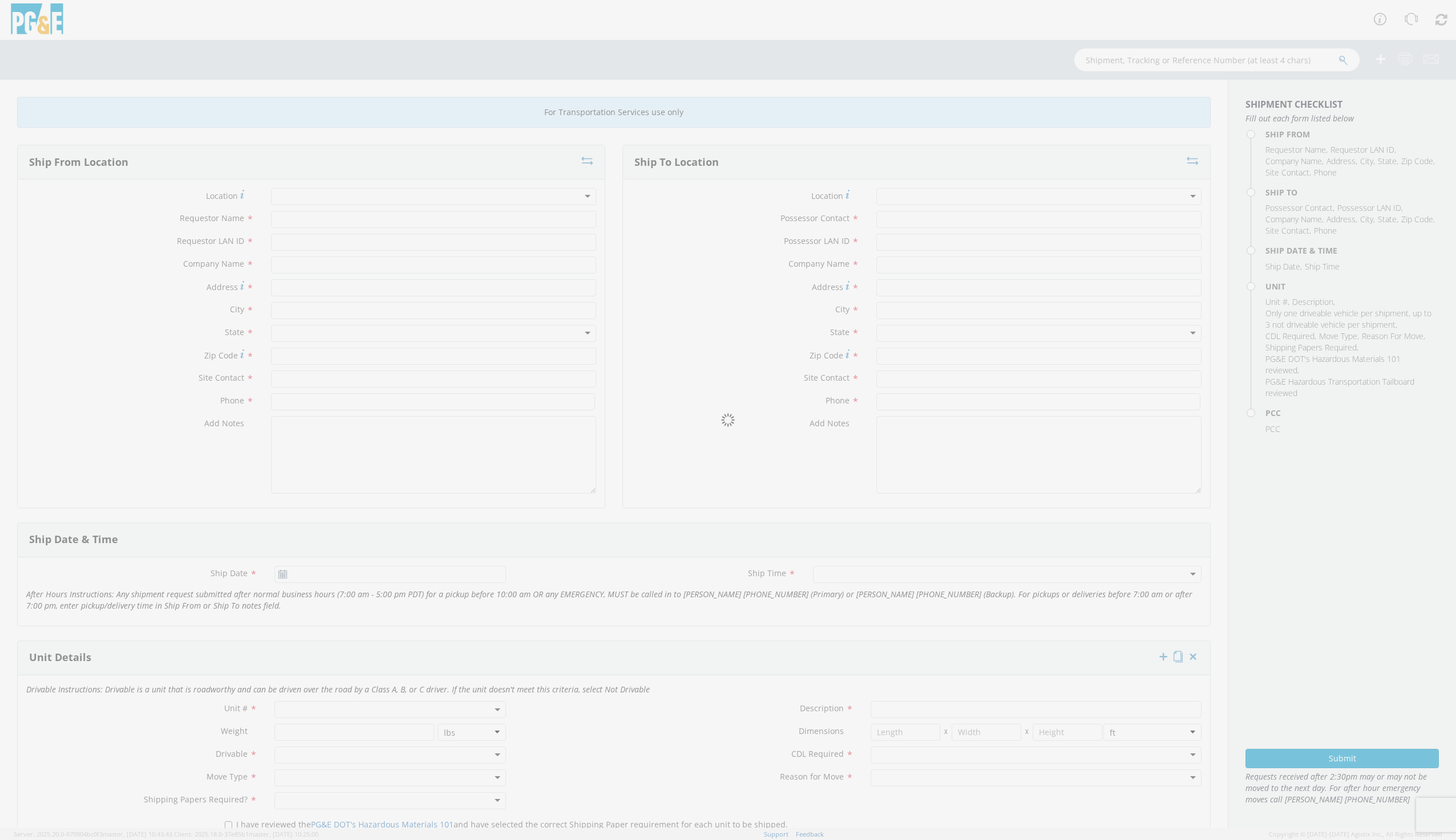
type input "11.5"
type textarea "Need Quote for transport"
type input "51270579"
select select "B80177"
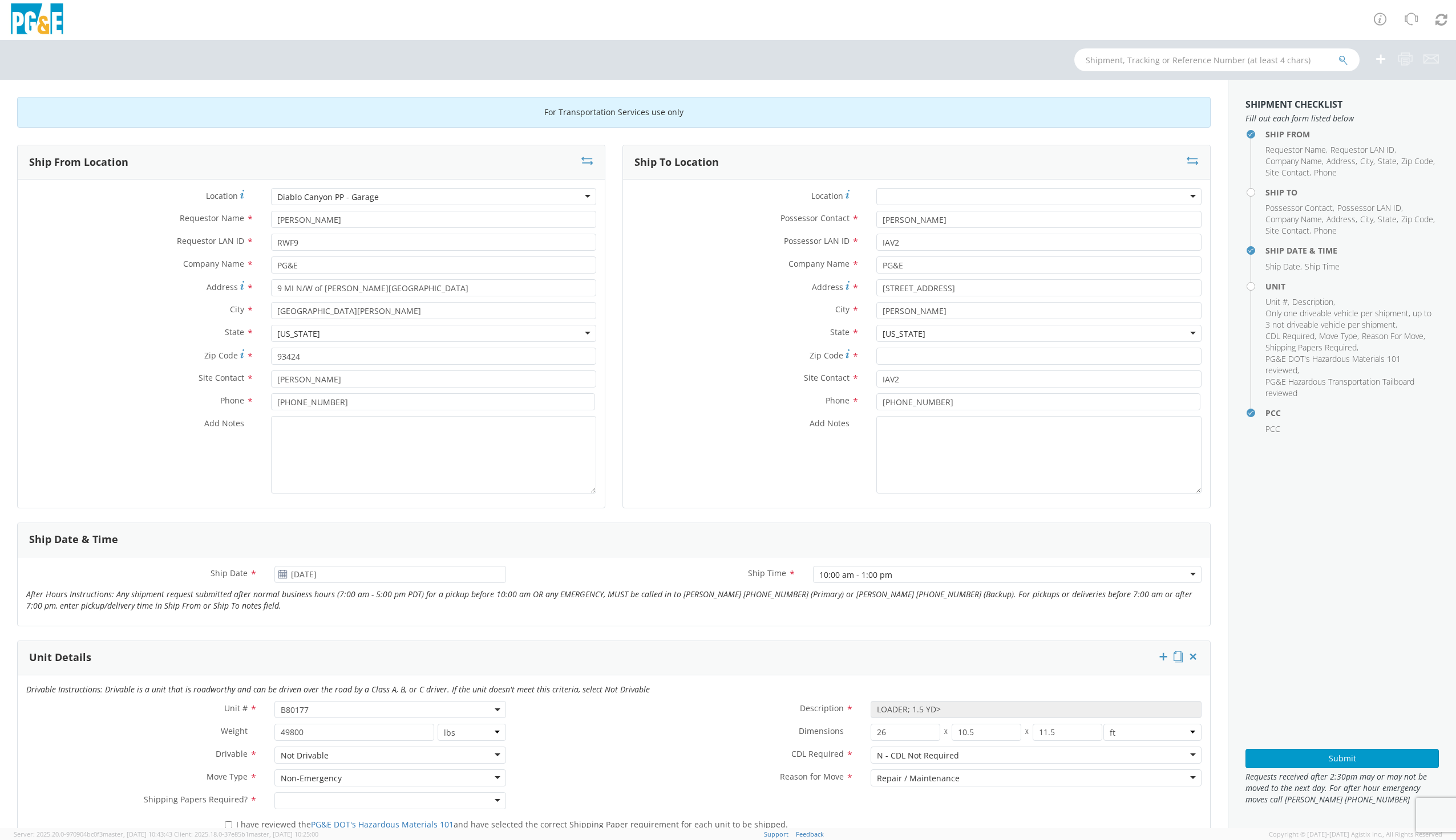
select select "15854"
